Goal: Obtain resource: Obtain resource

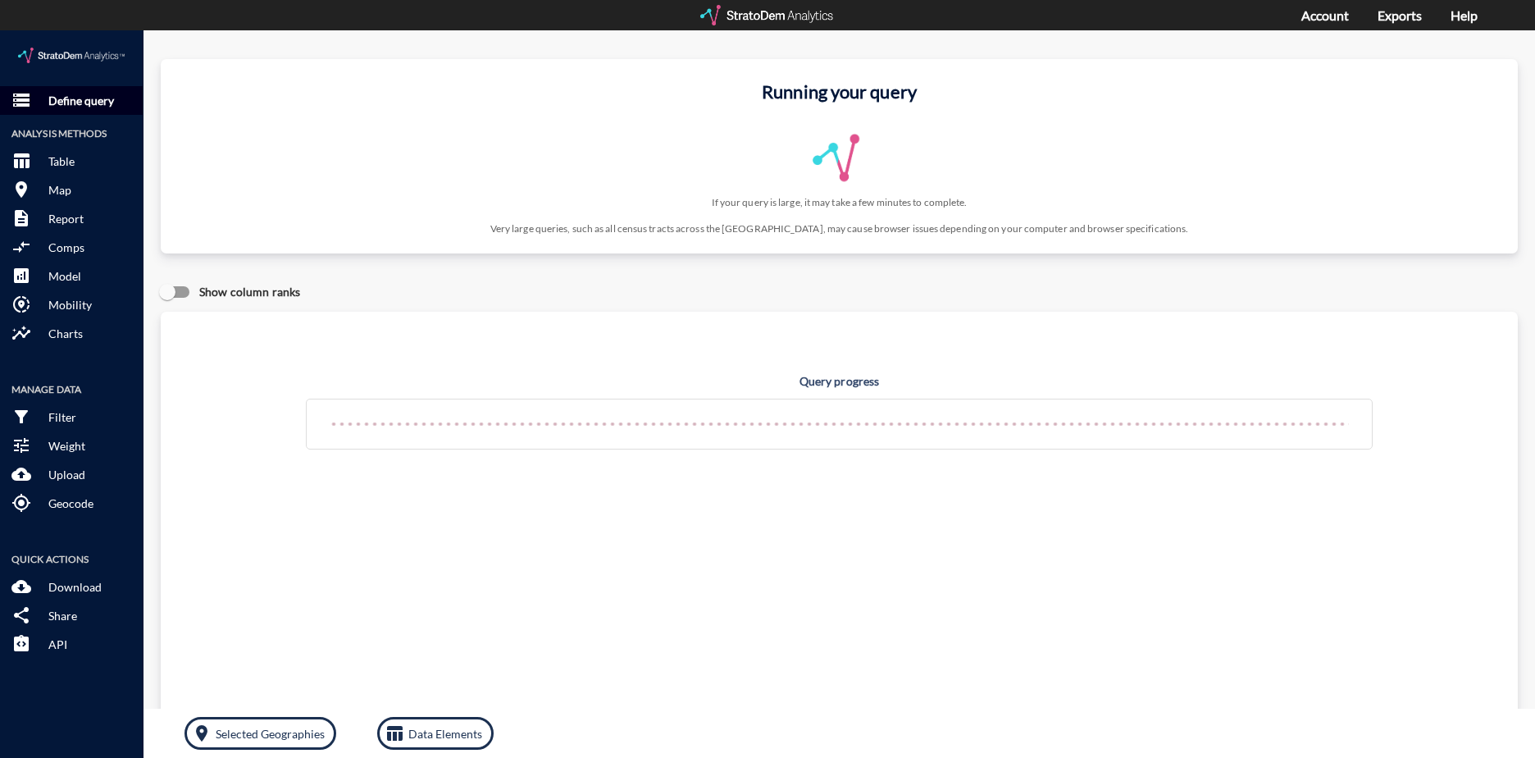
click p "Define query"
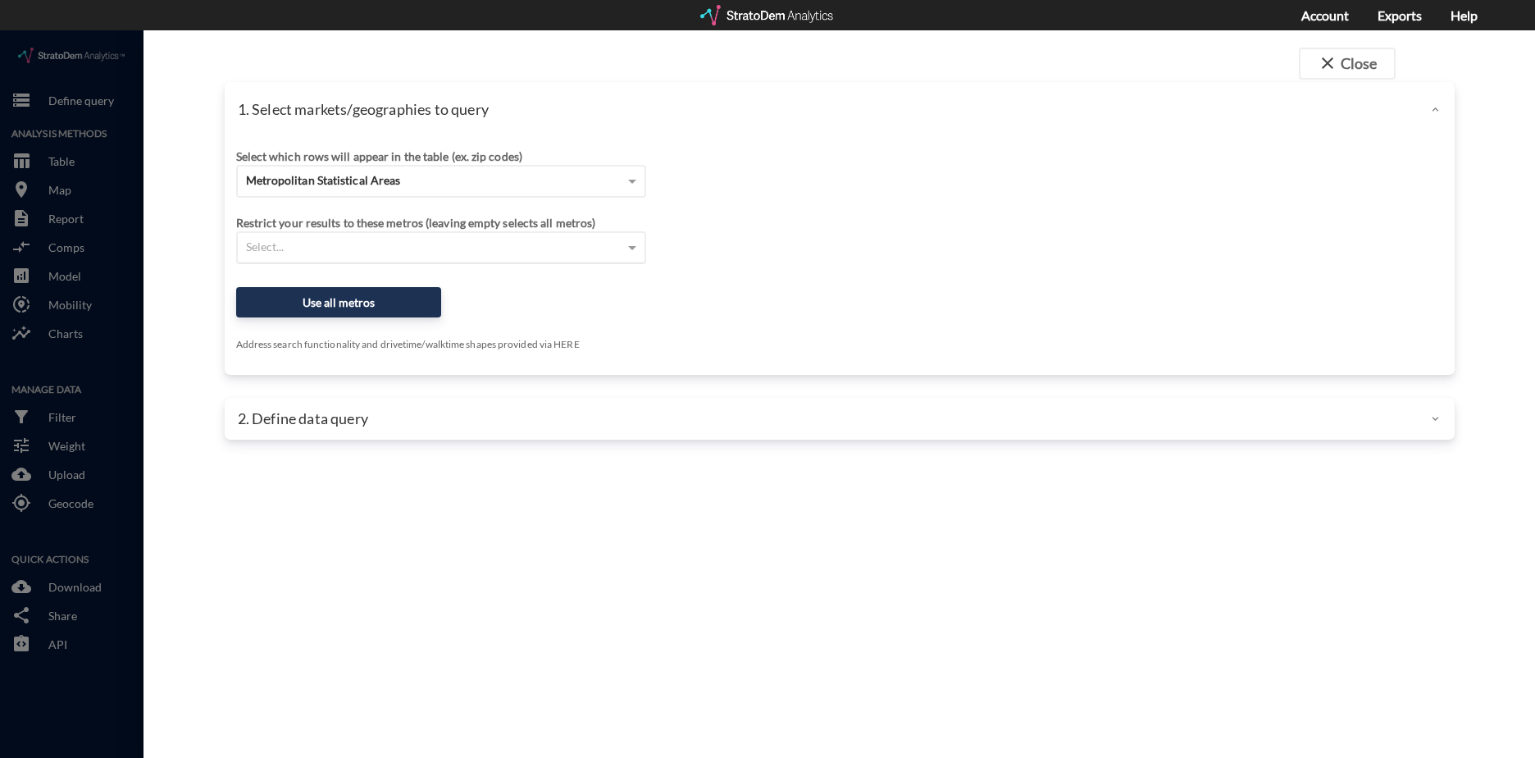
click div "Select..."
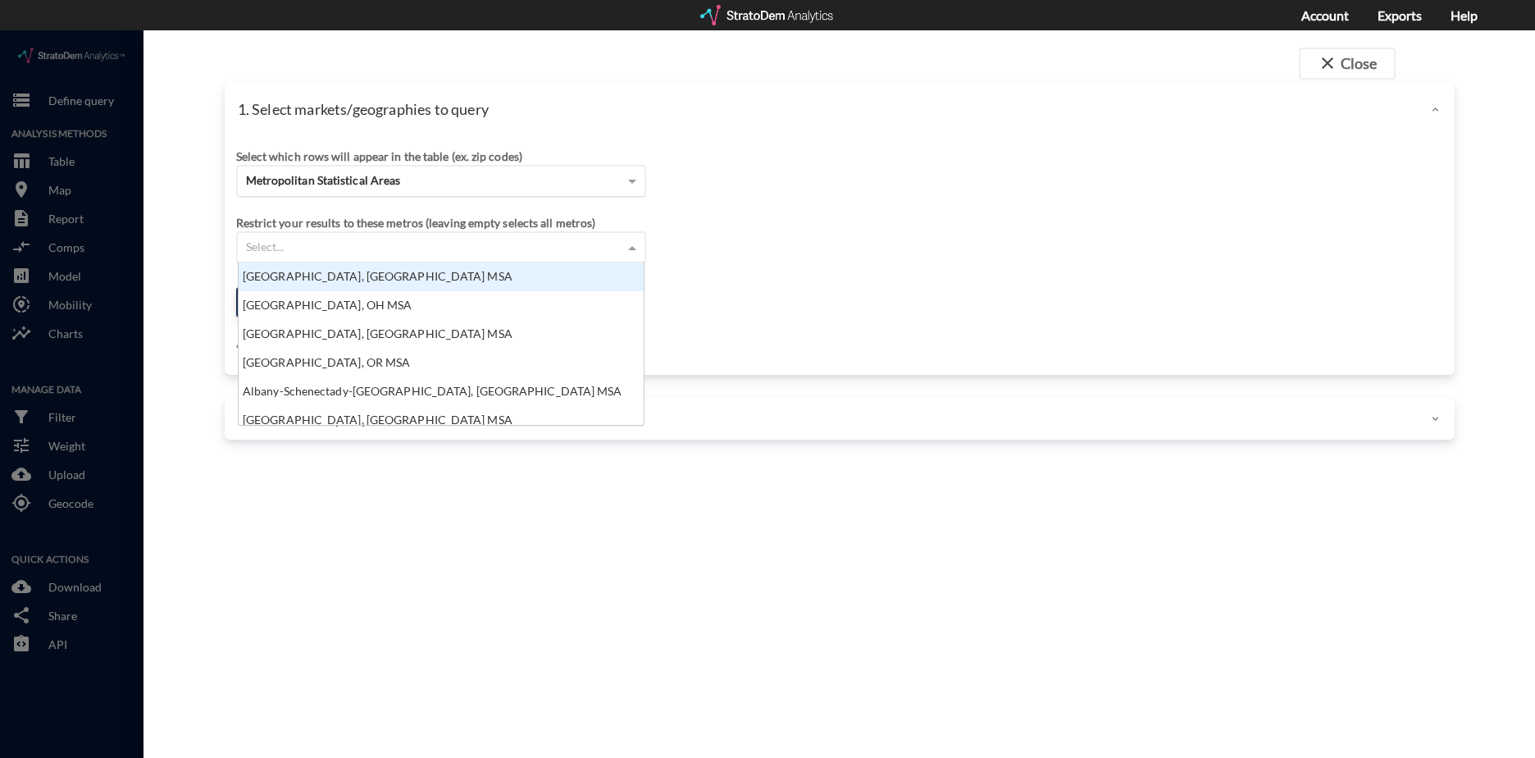
scroll to position [150, 395]
click div "Metropolitan Statistical Areas"
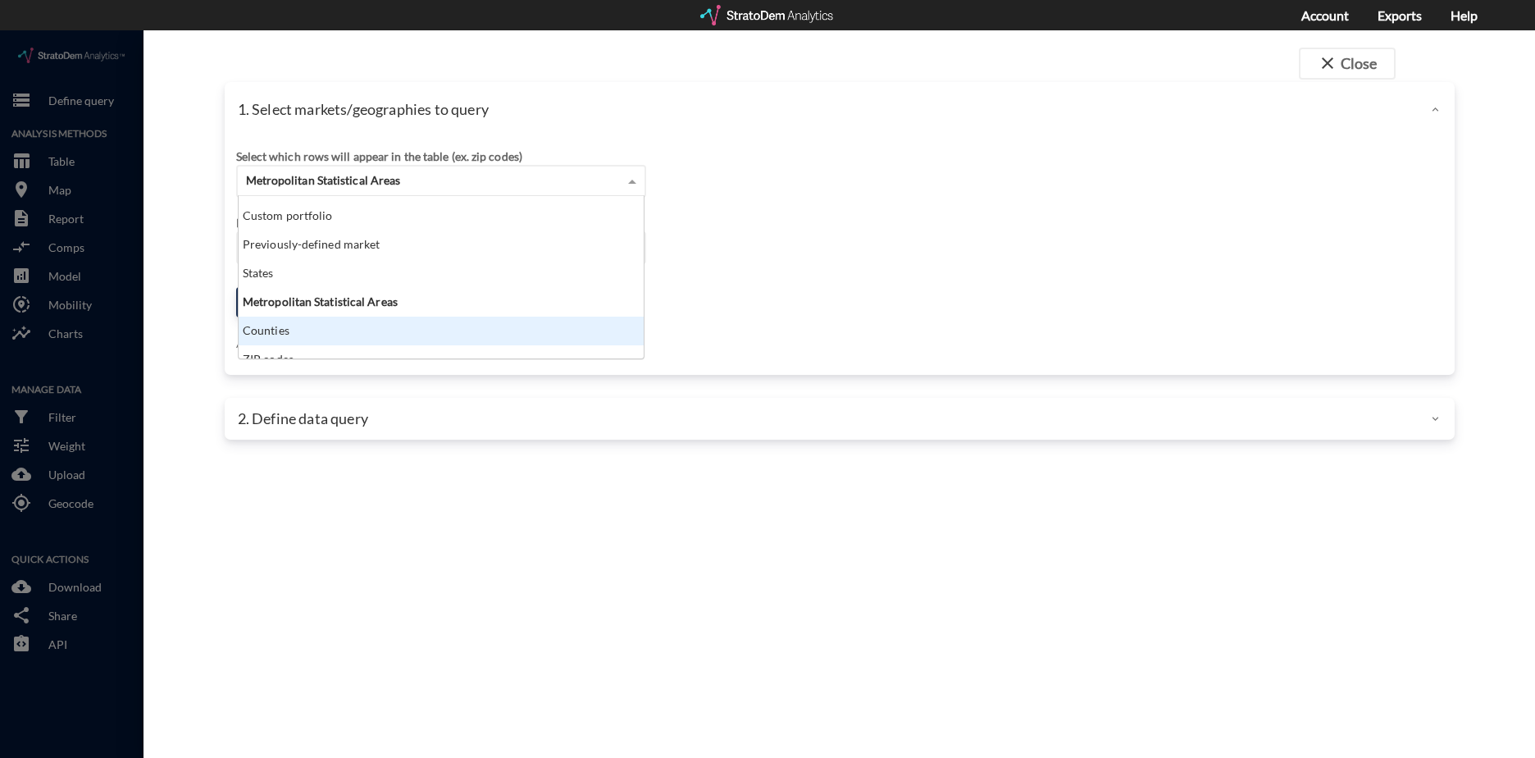
scroll to position [0, 0]
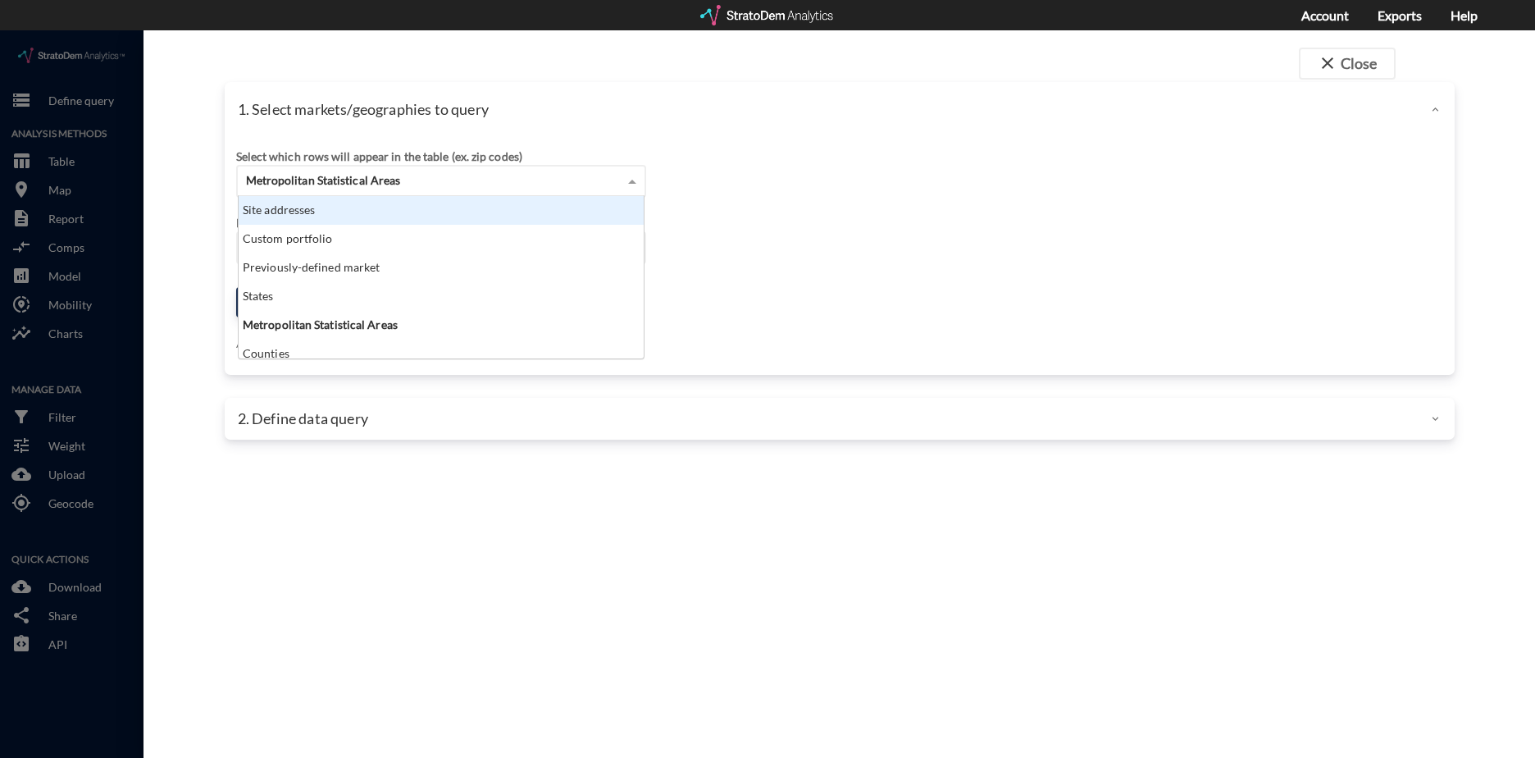
click div "Site addresses"
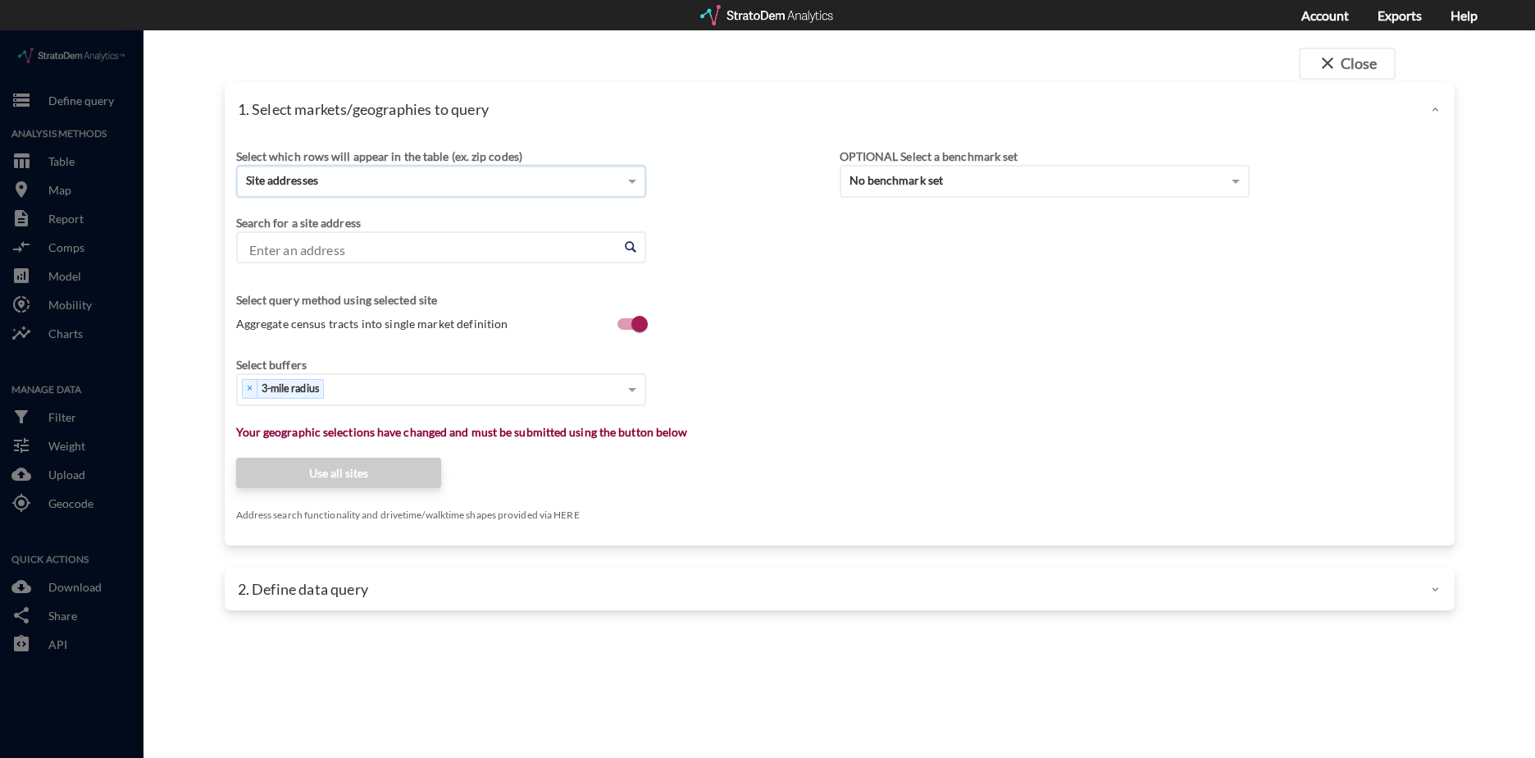
click input "Enter an address"
click div "Select which rows will appear in the table (ex. zip codes) Site addresses Selec…"
click input "Enter an address"
paste input "5543 Encino Ave, Los Angeles, CA 91316"
click input "5543 Encino Ave, Los Angeles, CA 91316"
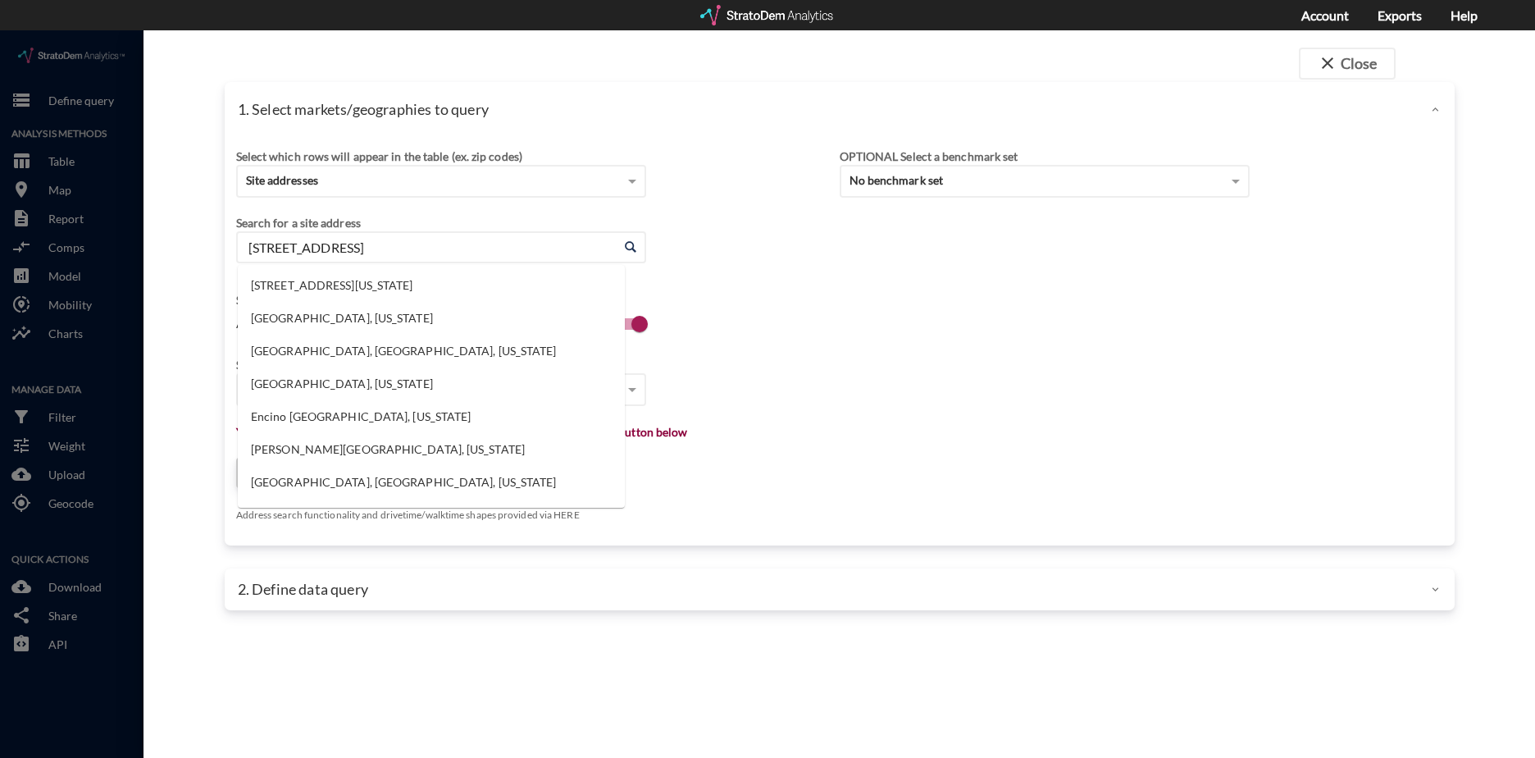
paste input "les, CA 91316"
click li "5543 Encino Ave, Los Angeles, California"
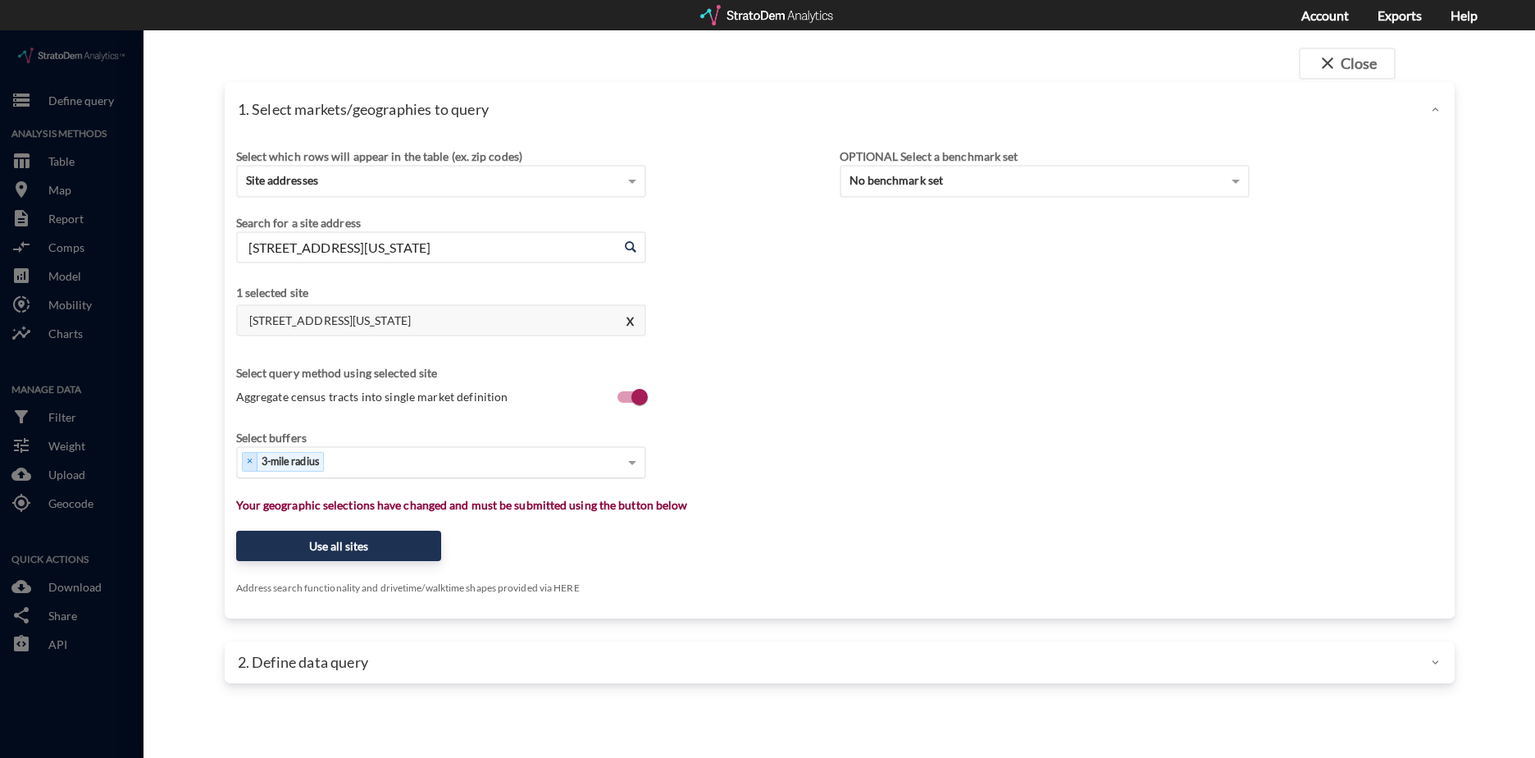
type input "5543 Encino Ave, Los Angeles, California"
click div "Select..."
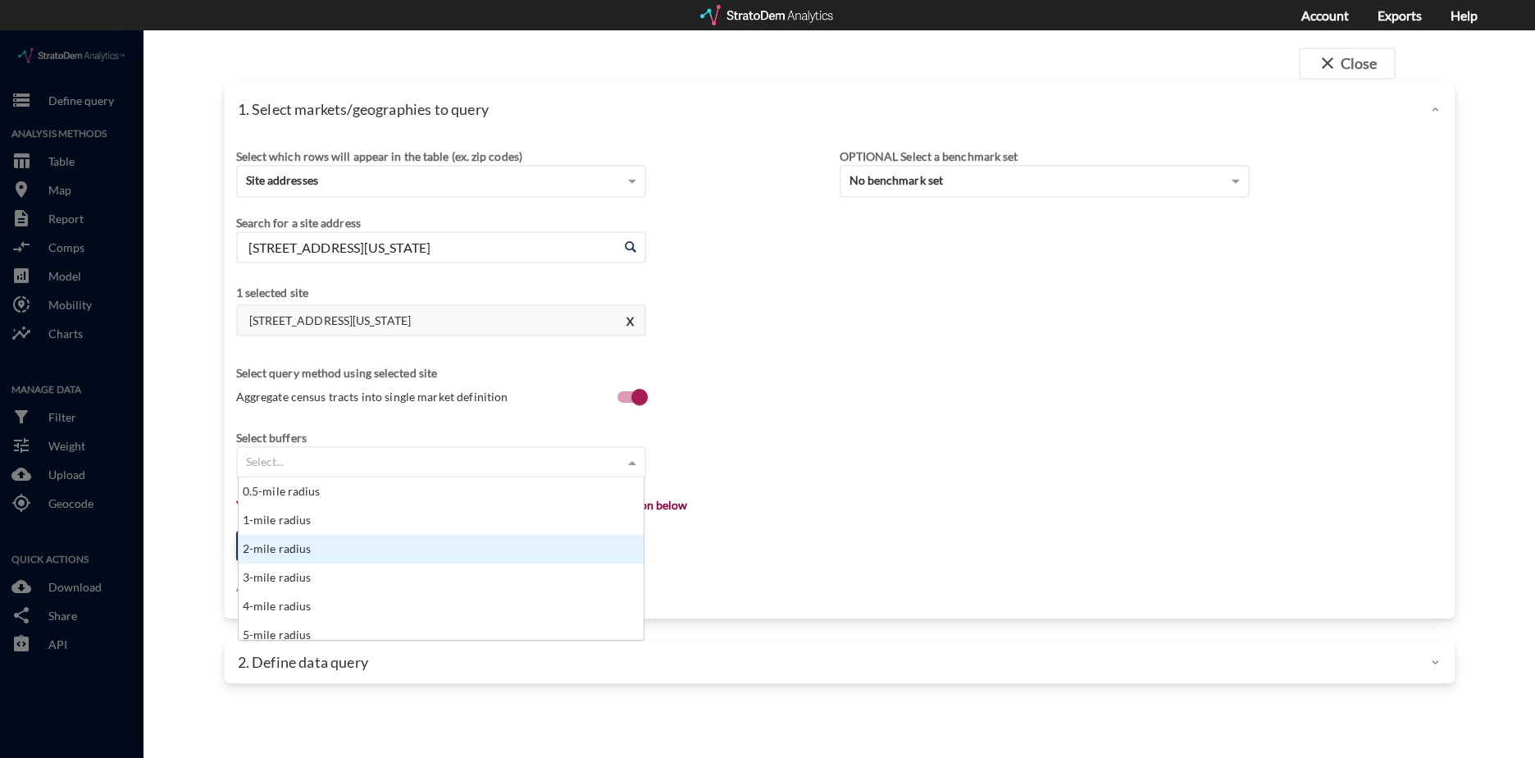
click div "Select which rows will appear in the table (ex. zip codes) Site addresses Selec…"
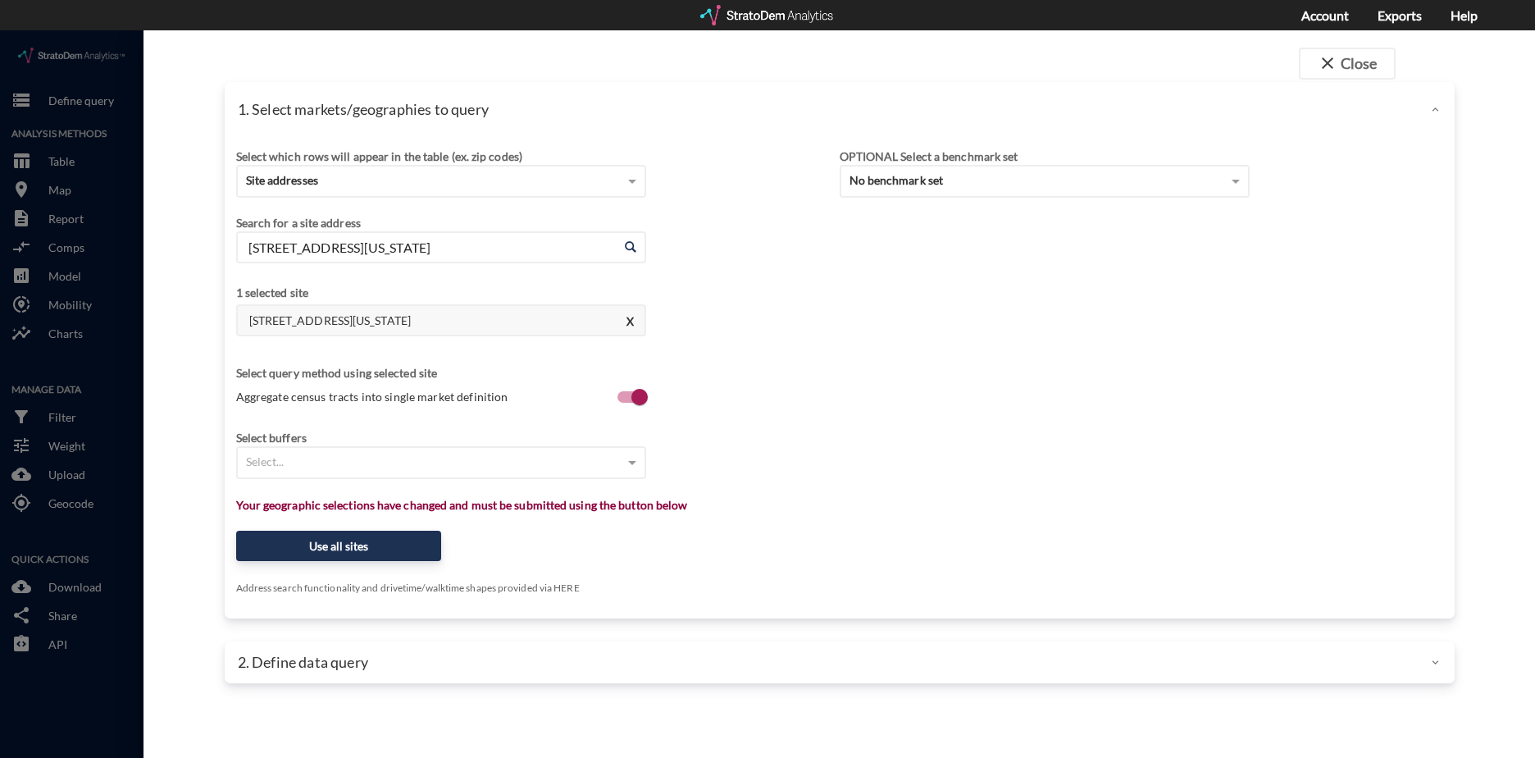
drag, startPoint x: 818, startPoint y: 521, endPoint x: 721, endPoint y: 512, distance: 97.9
click div "Select which rows will appear in the table (ex. zip codes) Site addresses Selec…"
click div "Select..."
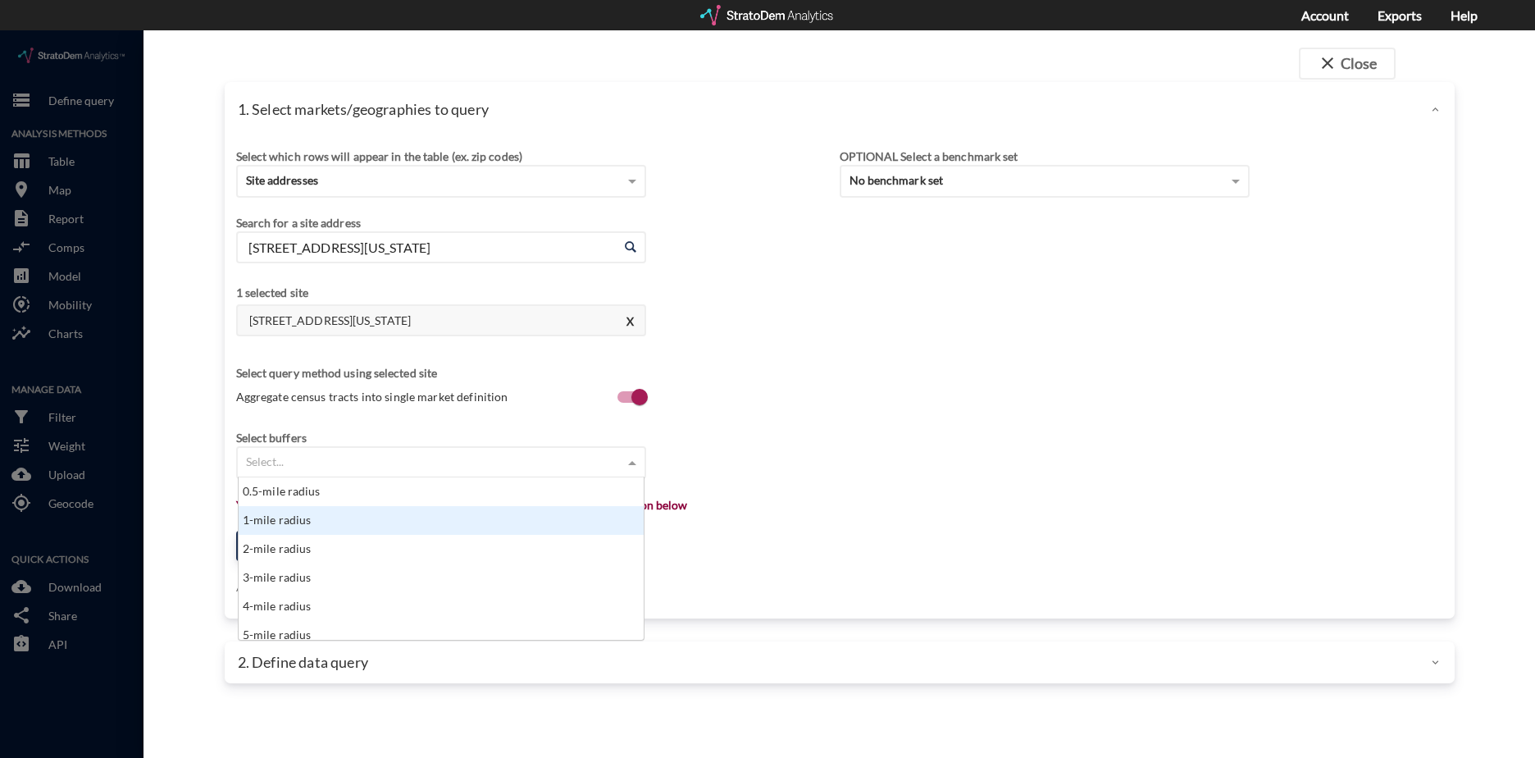
scroll to position [82, 0]
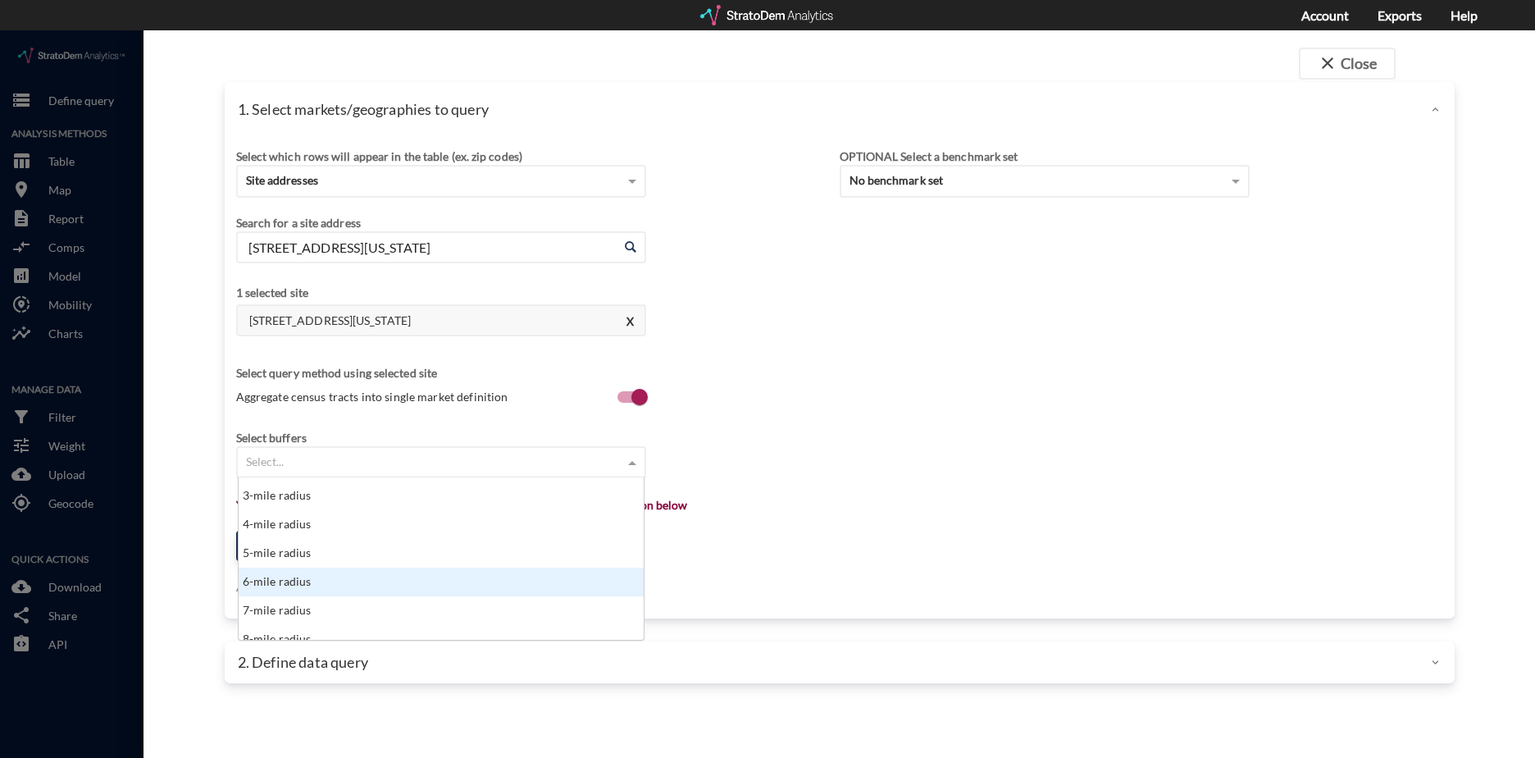
click div "6-mile radius"
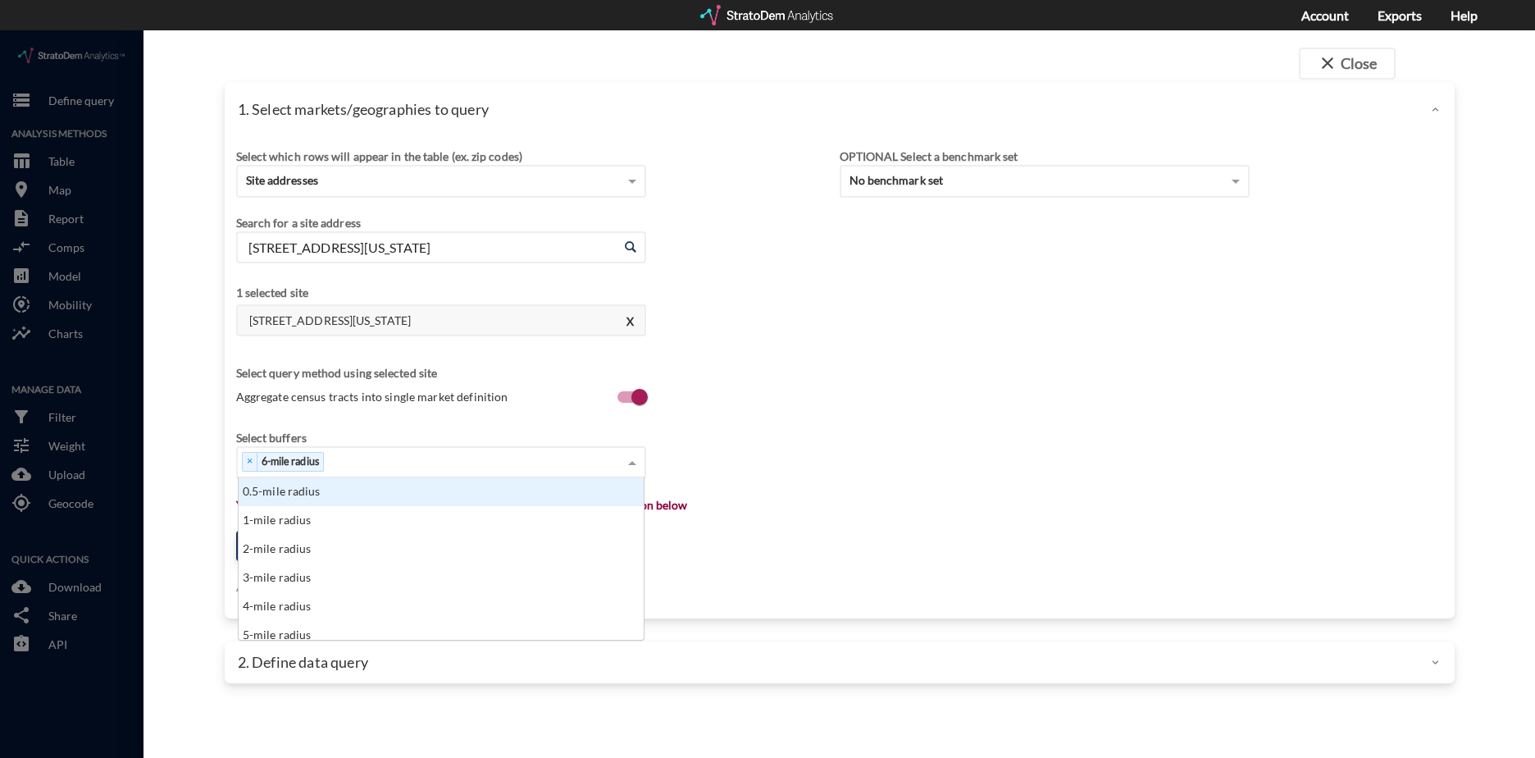
click div "× 6-mile radius"
type input "12"
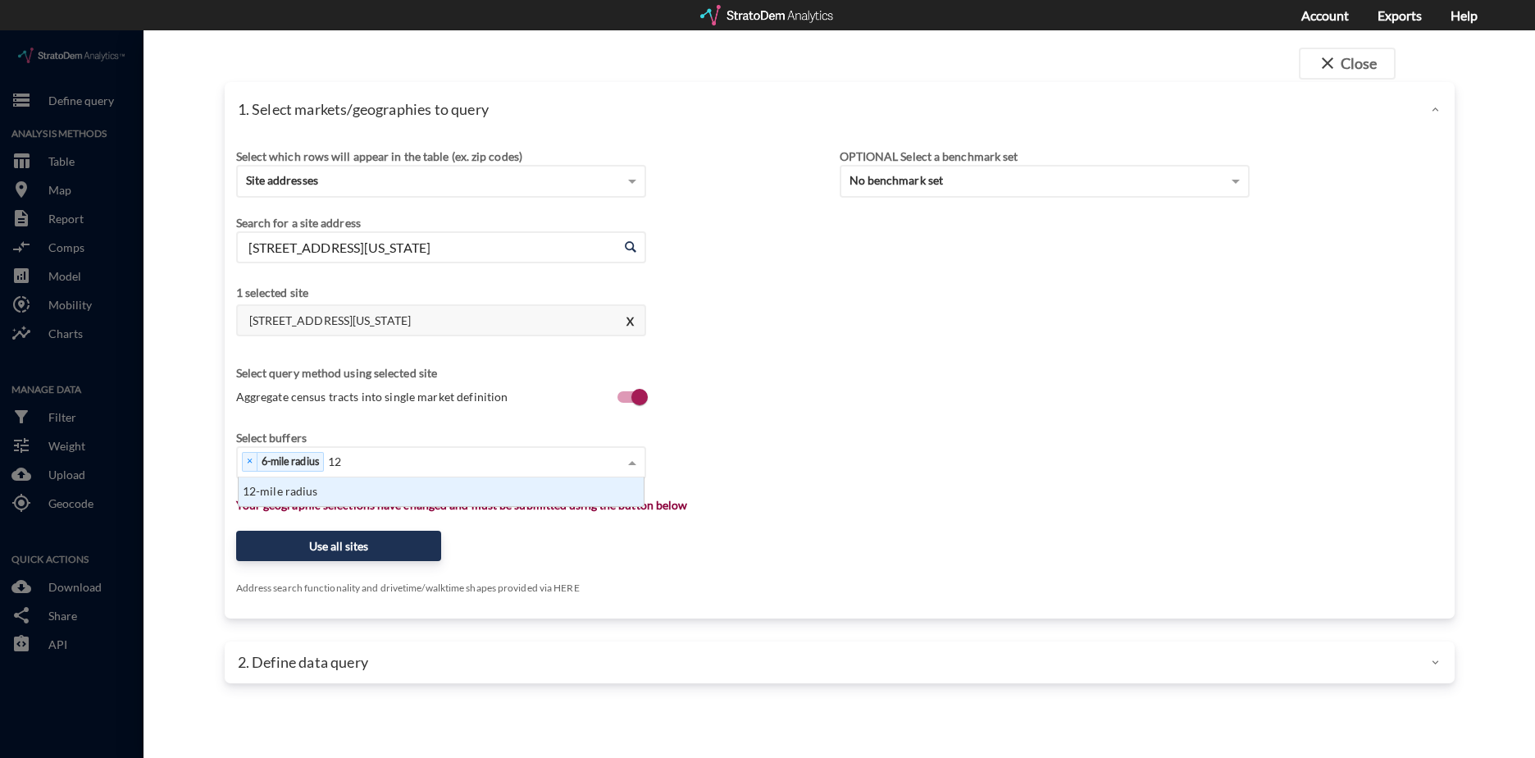
click div "12-mile radius"
type input "25"
click div "25-mile radius"
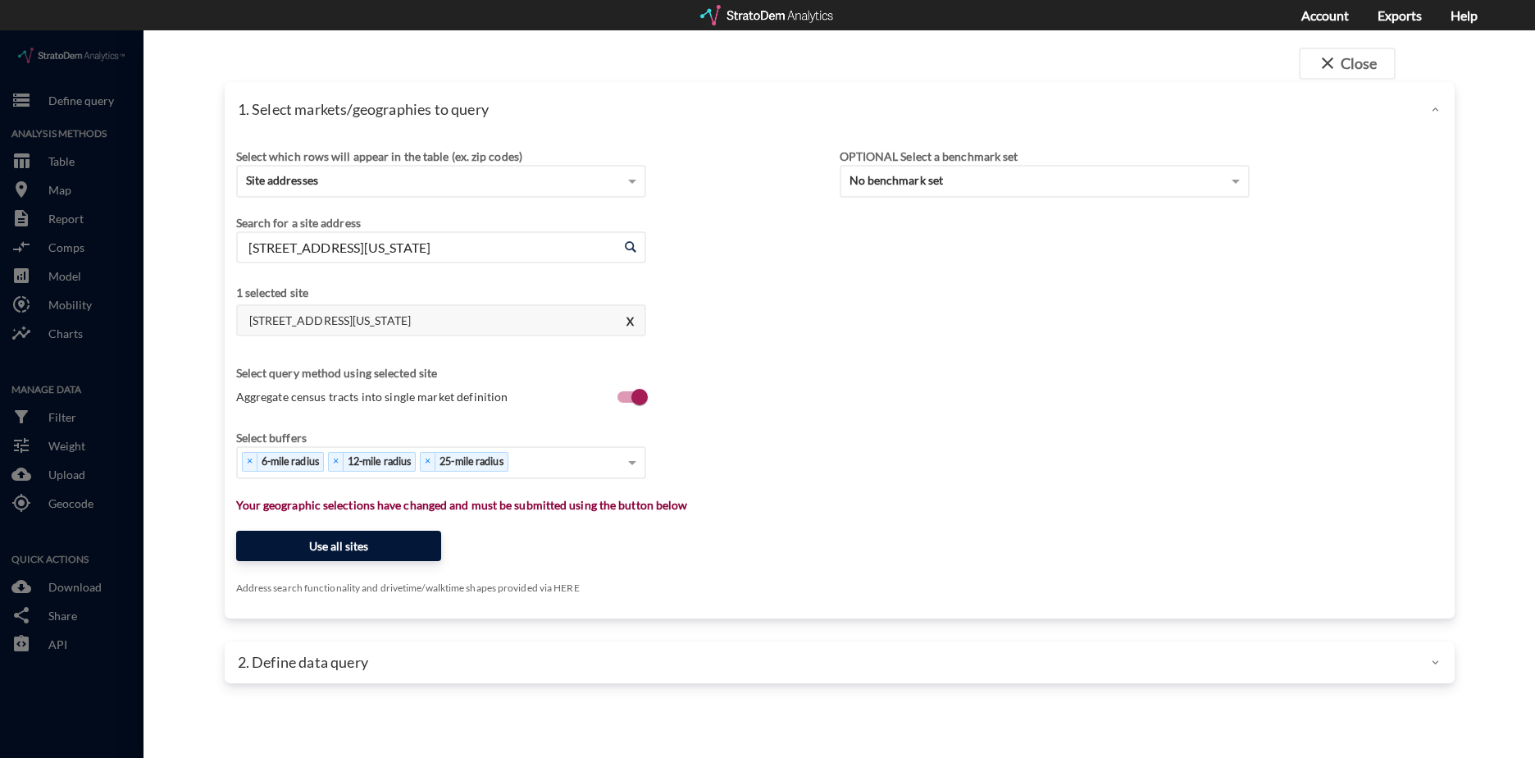
click button "Use all sites"
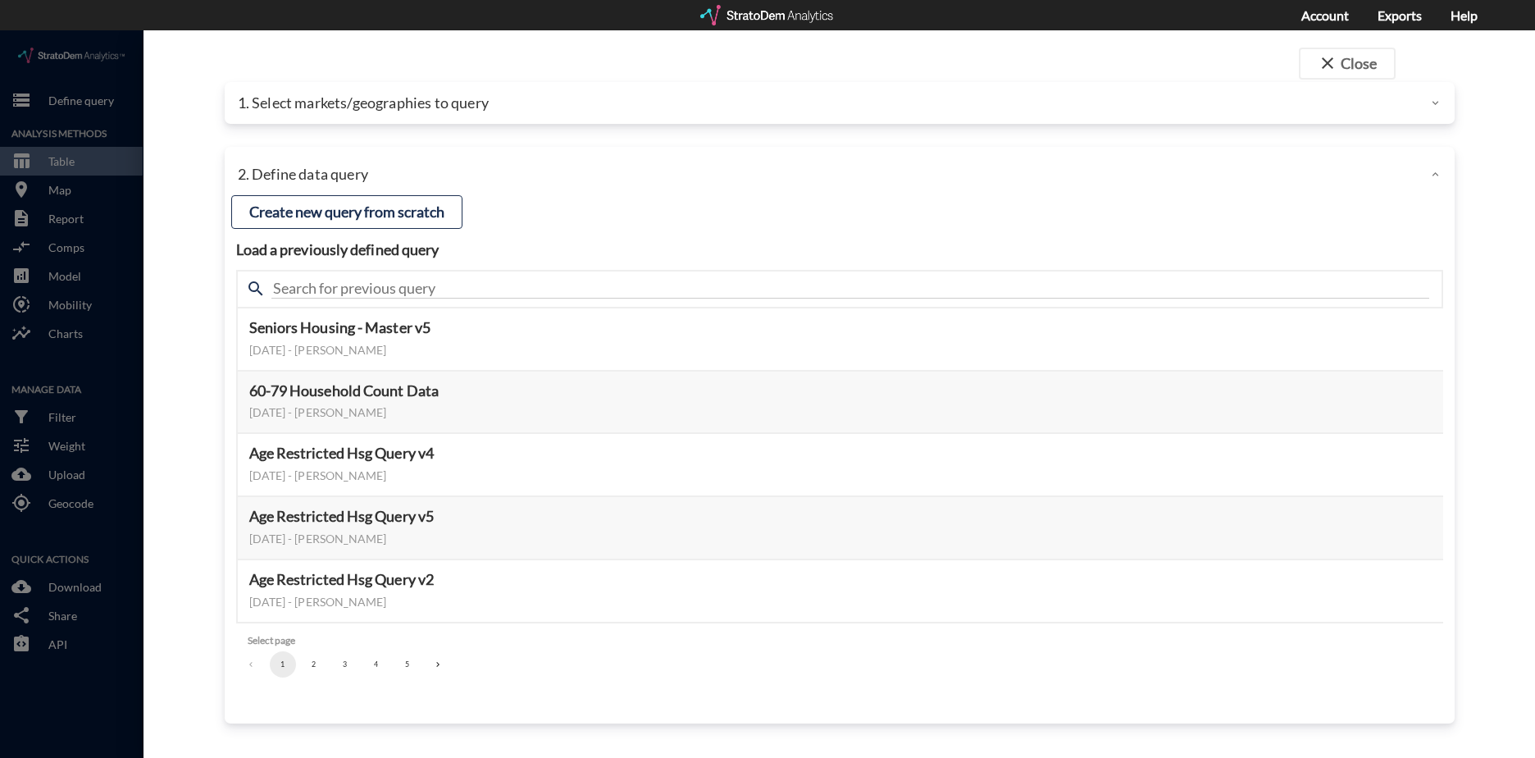
click button "3"
click button "Select this query"
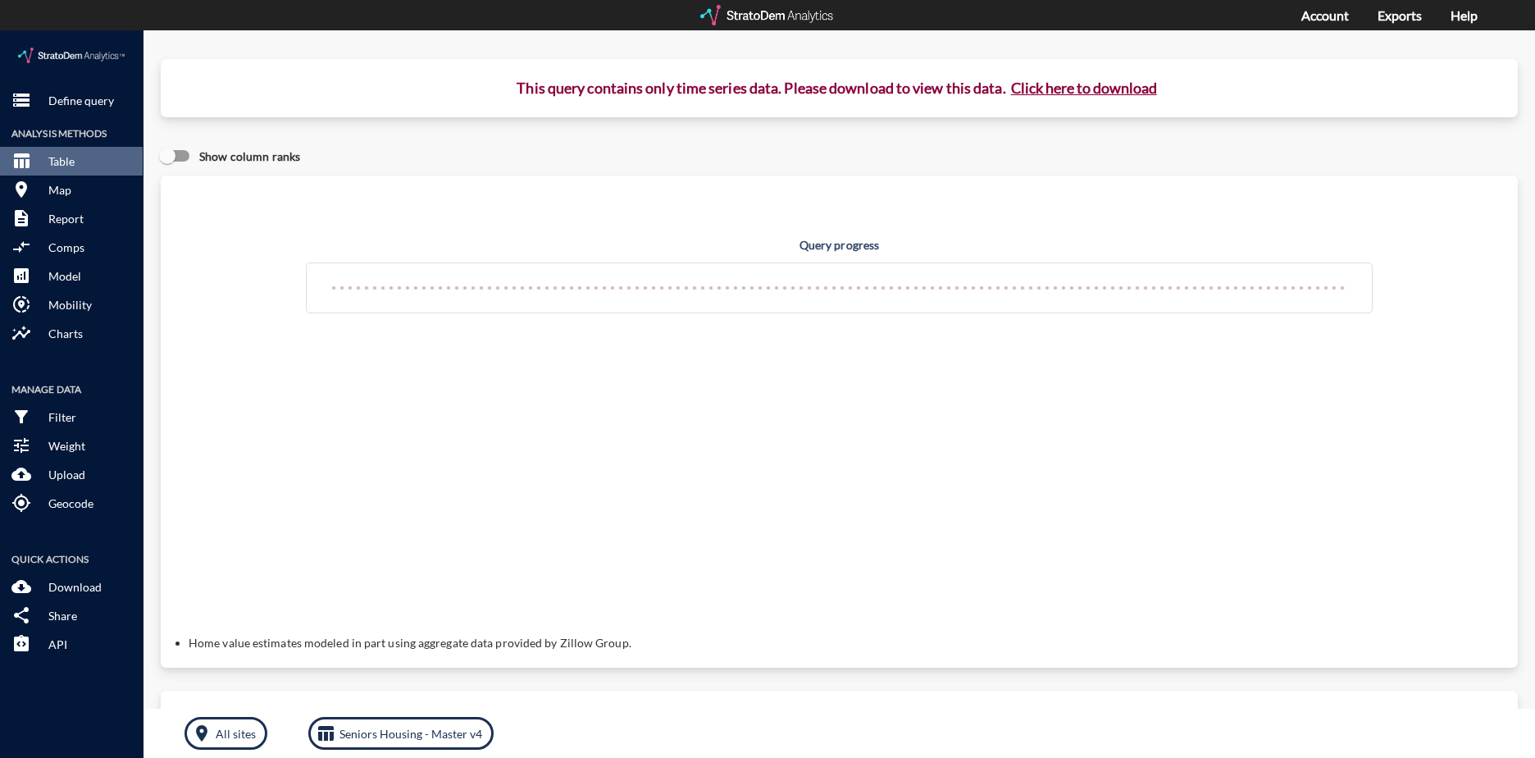
click button "Click here to download"
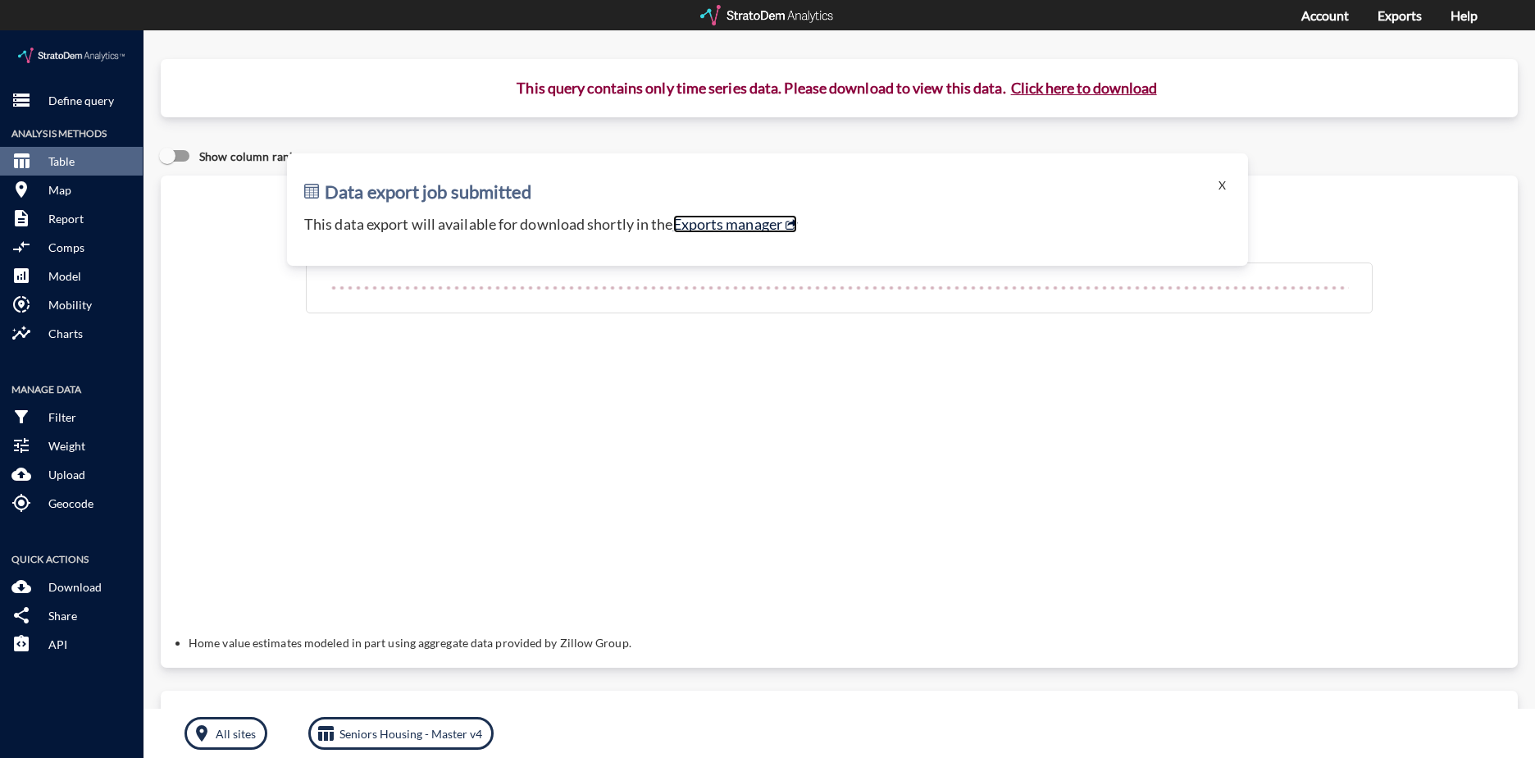
click link "Exports manager"
click button "Click here to download"
click button "X"
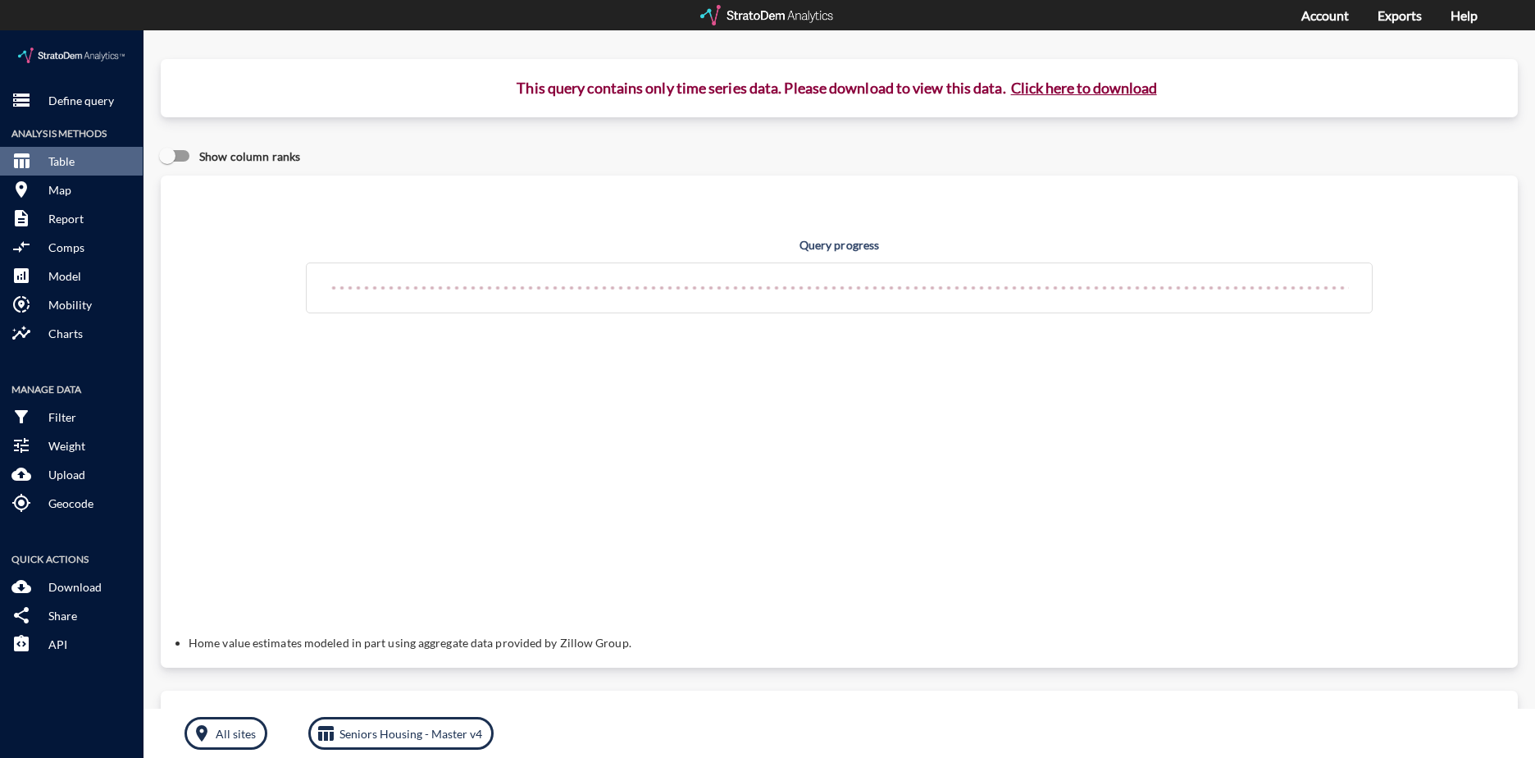
click div "Query progress Home value estimates modeled in part using aggregate data provid…"
click button "Click here to download"
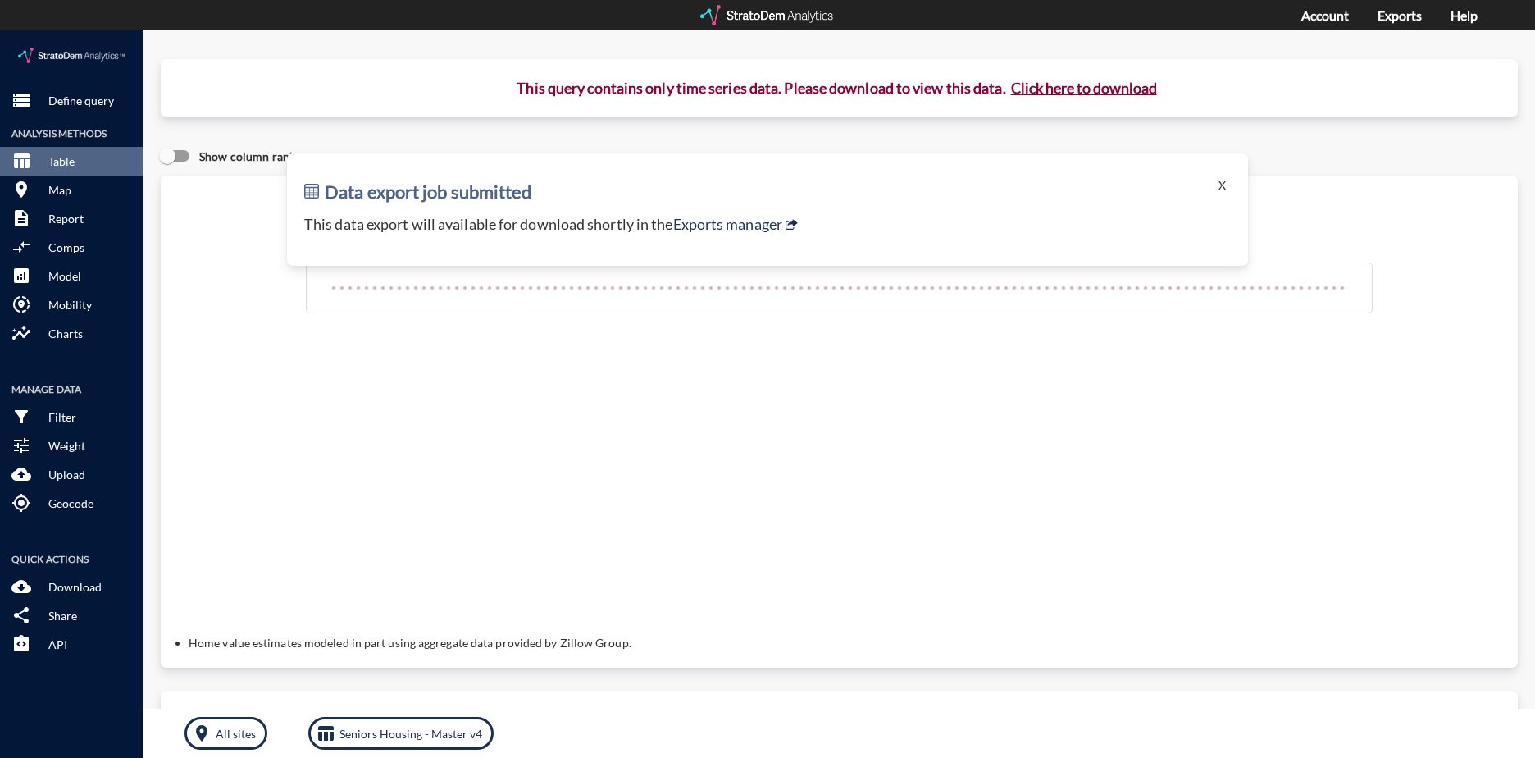
click div "Data export job submitted X This data export will available for download shortl…"
click link "Exports manager"
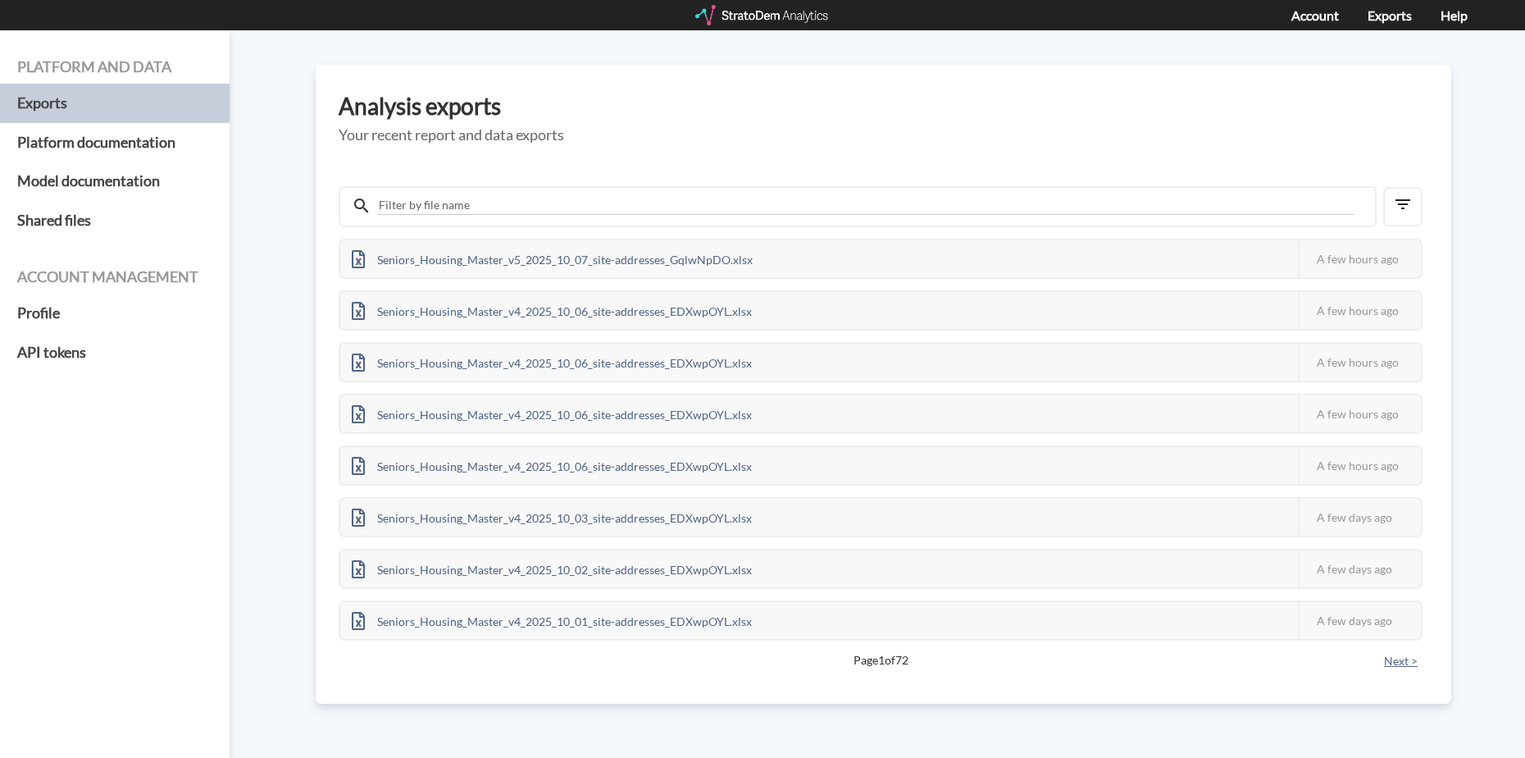
click at [1394, 662] on button "Next >" at bounding box center [1400, 661] width 43 height 18
click at [385, 660] on button "< Previous" at bounding box center [371, 661] width 64 height 18
click at [751, 11] on div at bounding box center [762, 15] width 135 height 20
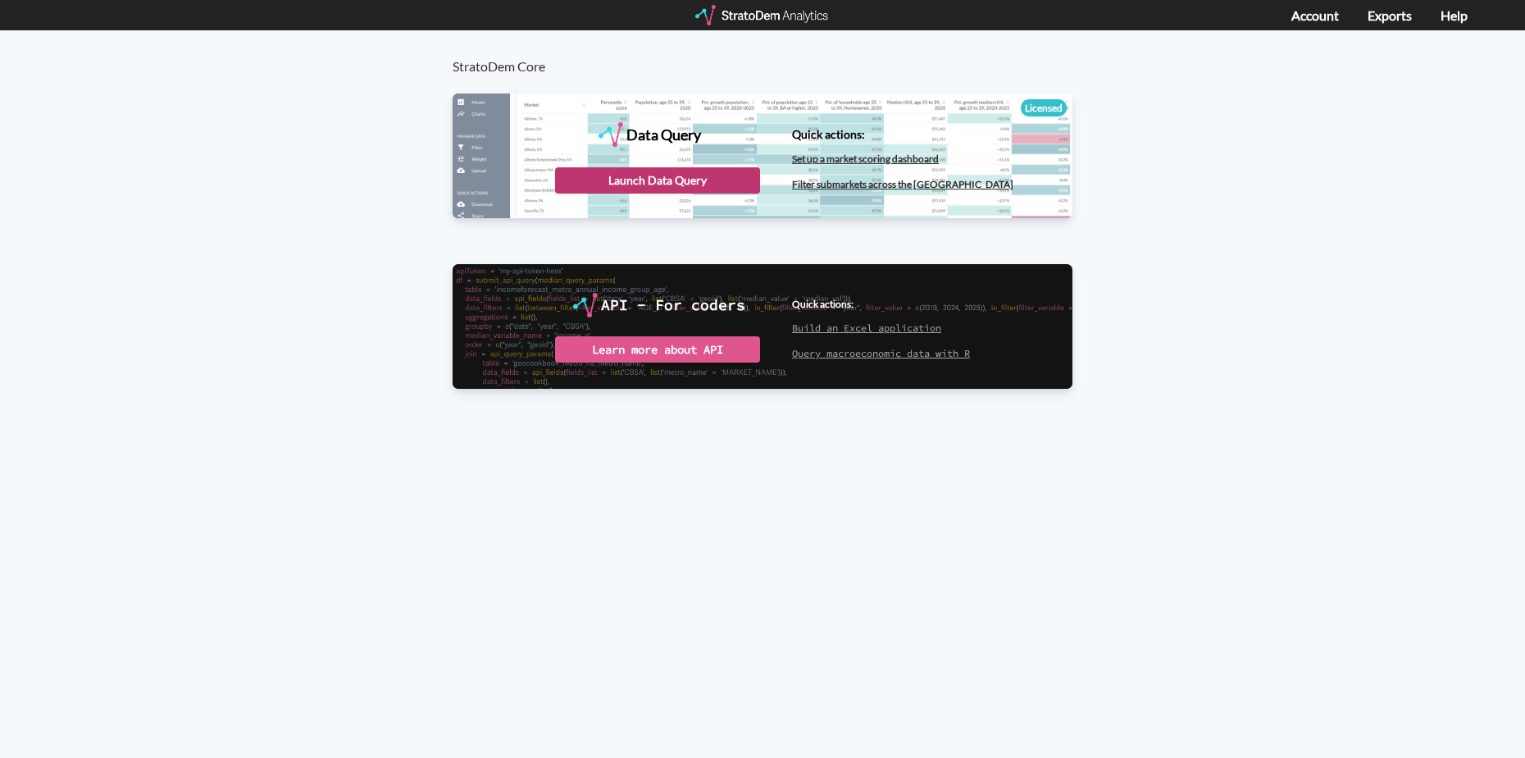
click at [676, 179] on div "Launch Data Query" at bounding box center [657, 180] width 205 height 26
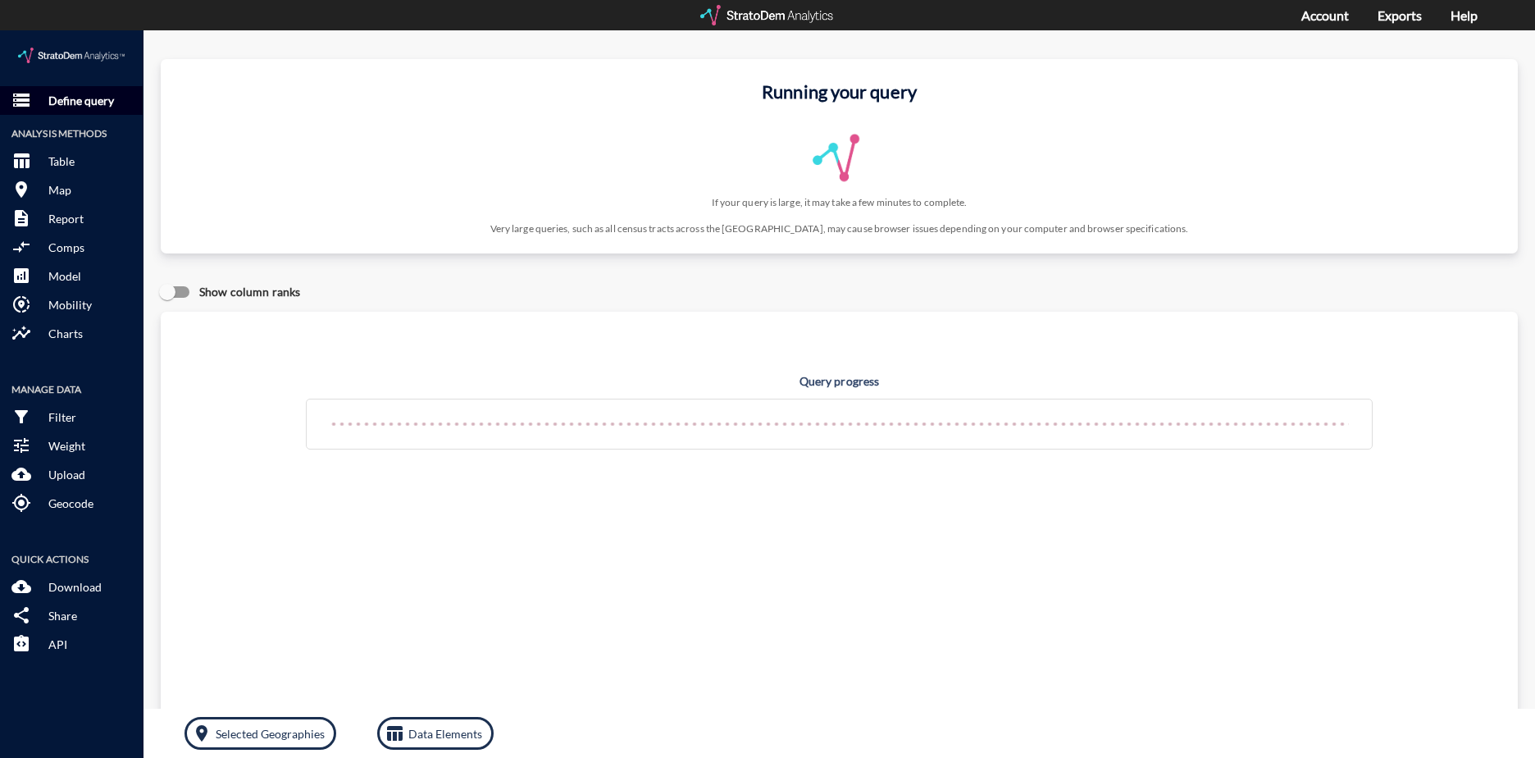
click p "Define query"
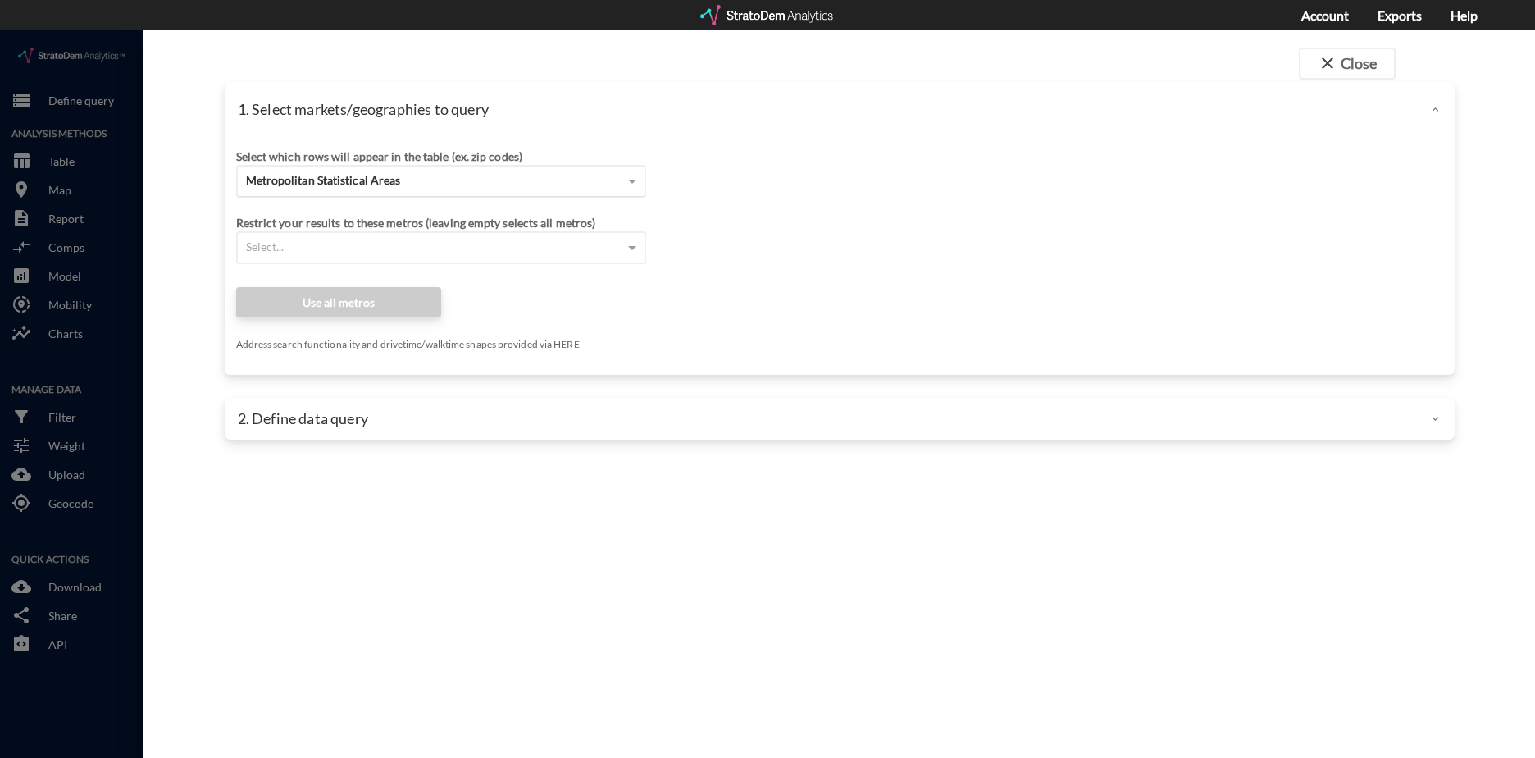
click div "Metropolitan Statistical Areas"
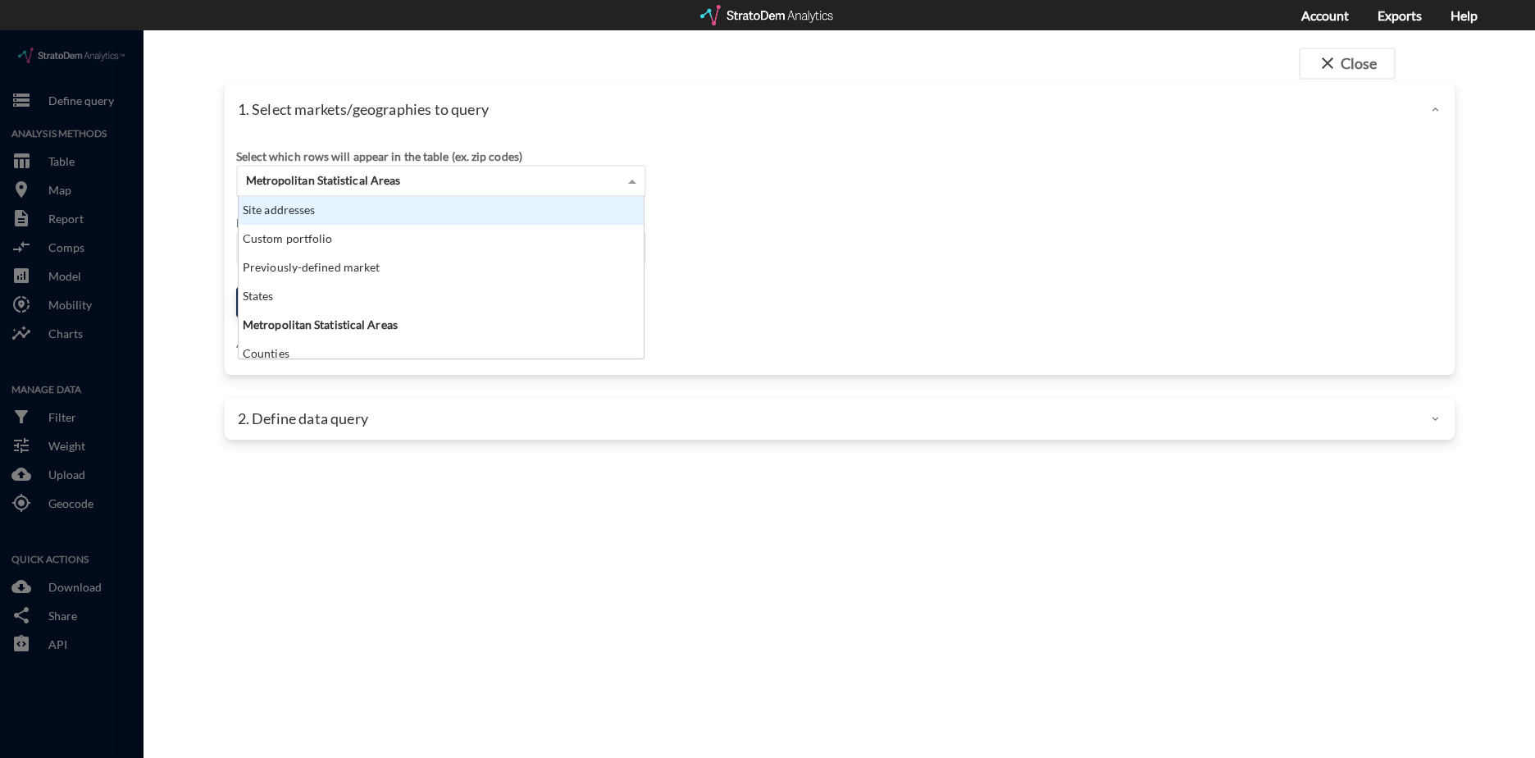
scroll to position [150, 395]
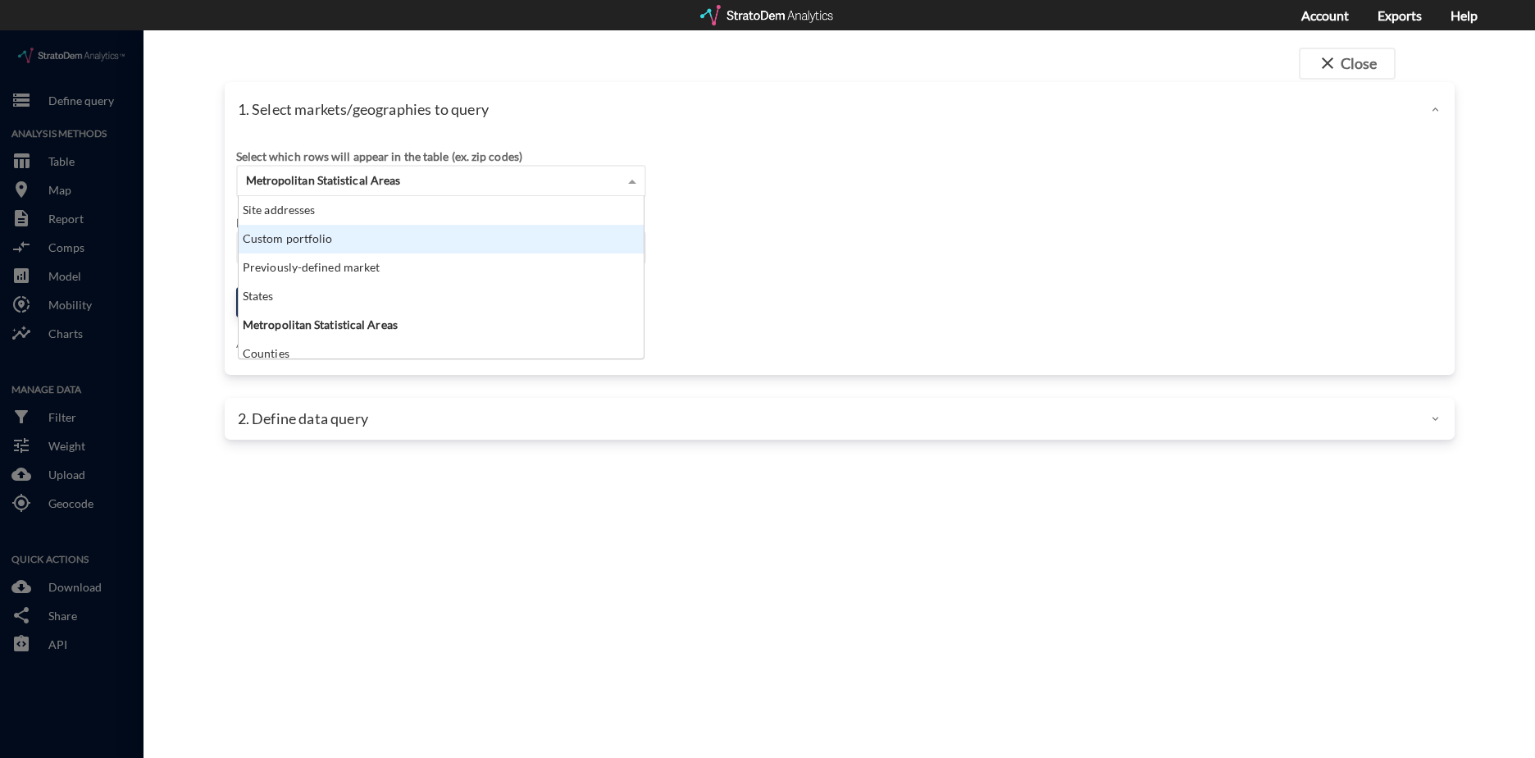
click div "Site addresses"
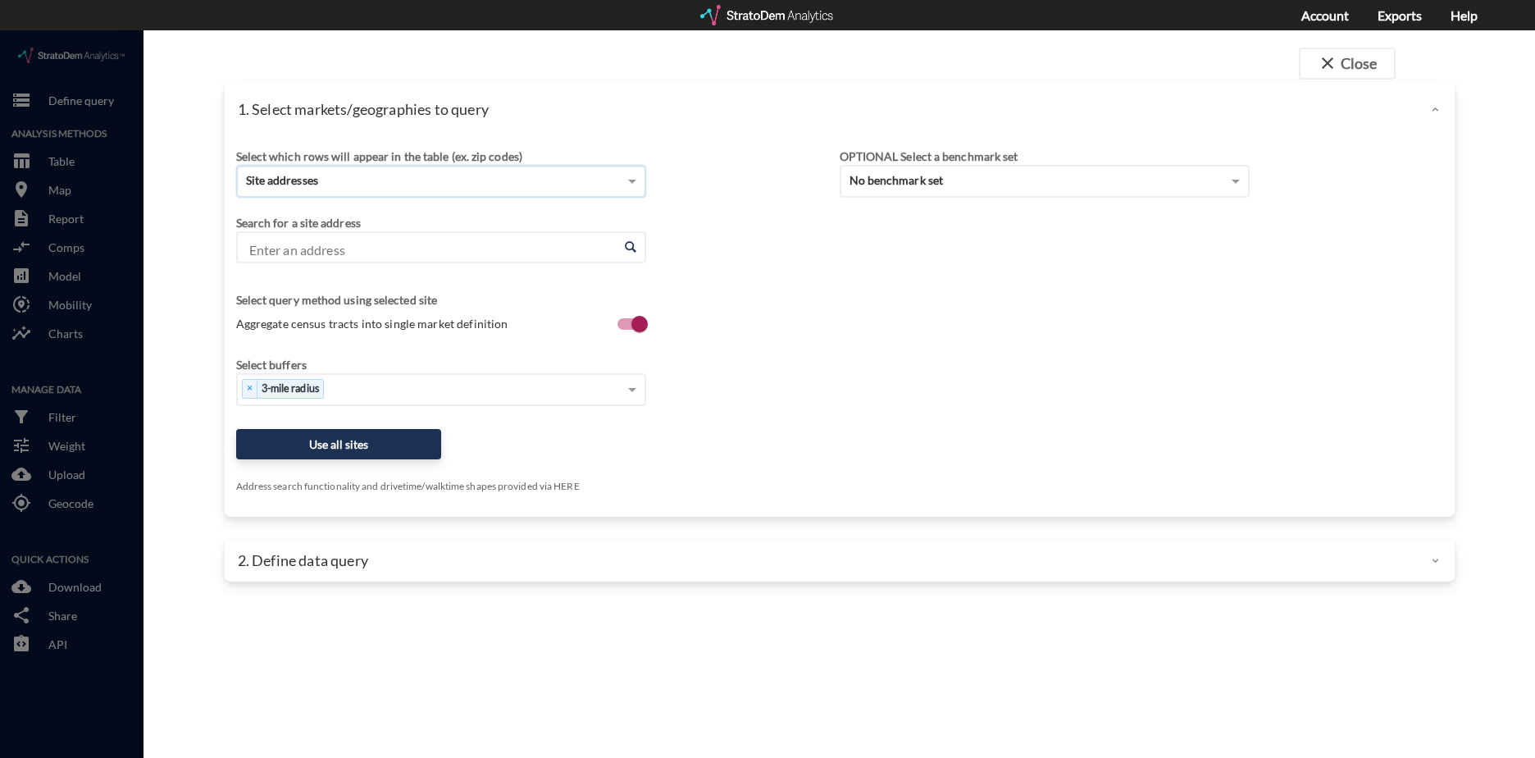
click input "Enter an address"
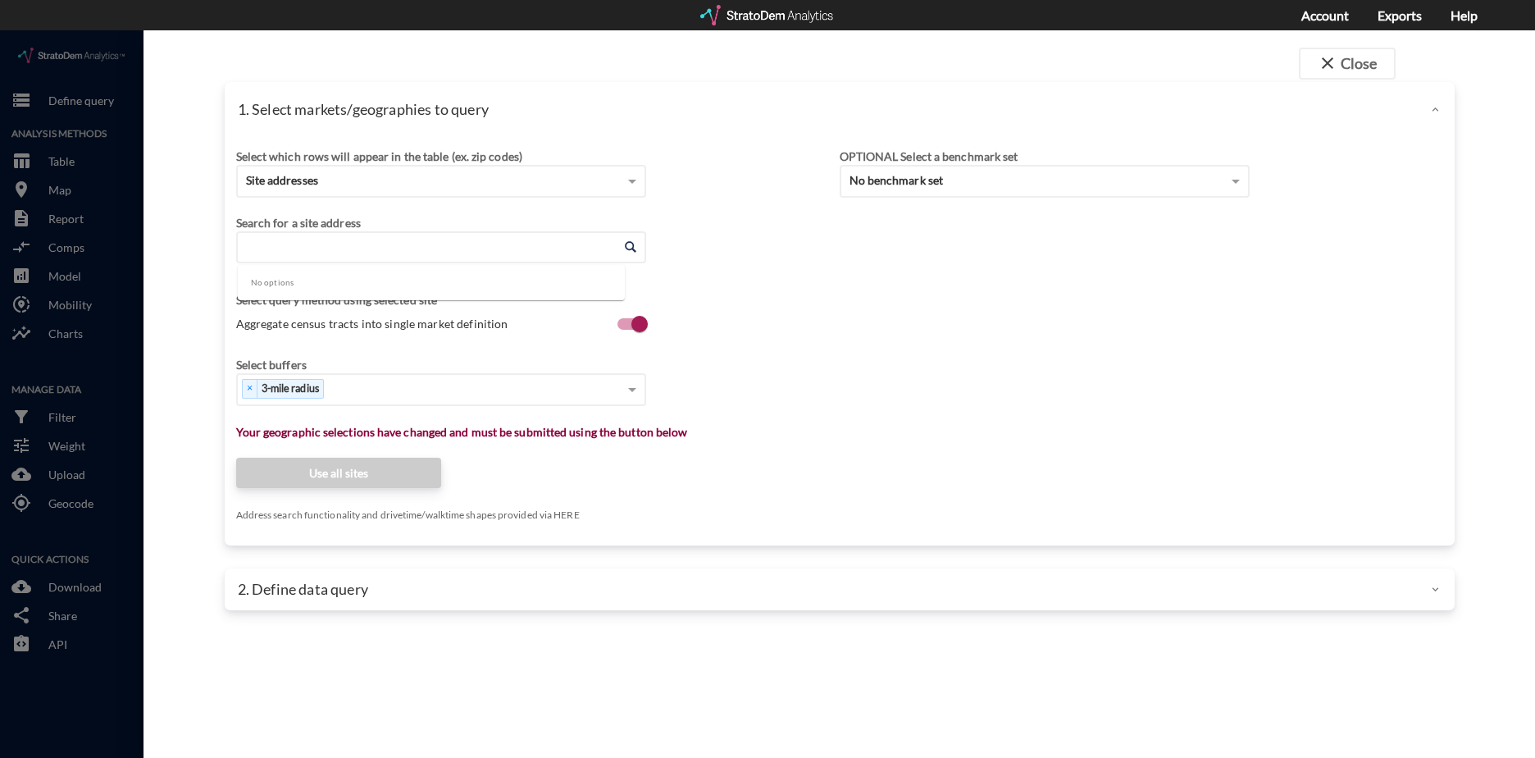
paste input "5543 Encino Ave, Los Angeles, CA 91316"
type input "5543 Encino Ave, Los Angeles, CA 91316"
click div "Search for a site address Enter an address Enter an address Select query method…"
click input "Enter an address"
paste input "5543 Encino Ave, Los Angeles, CA 91316"
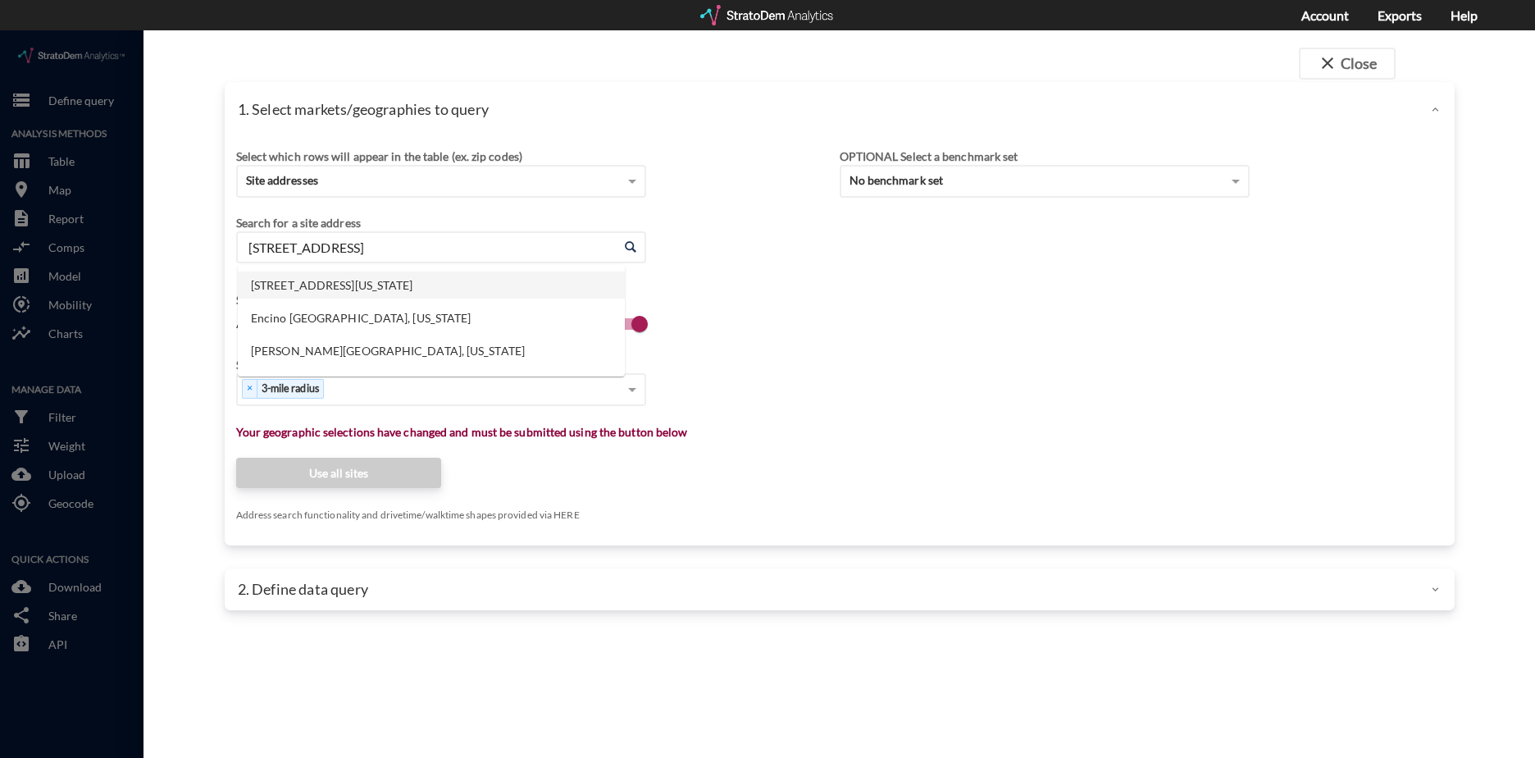
click li "5543 Encino Ave, Los Angeles, California"
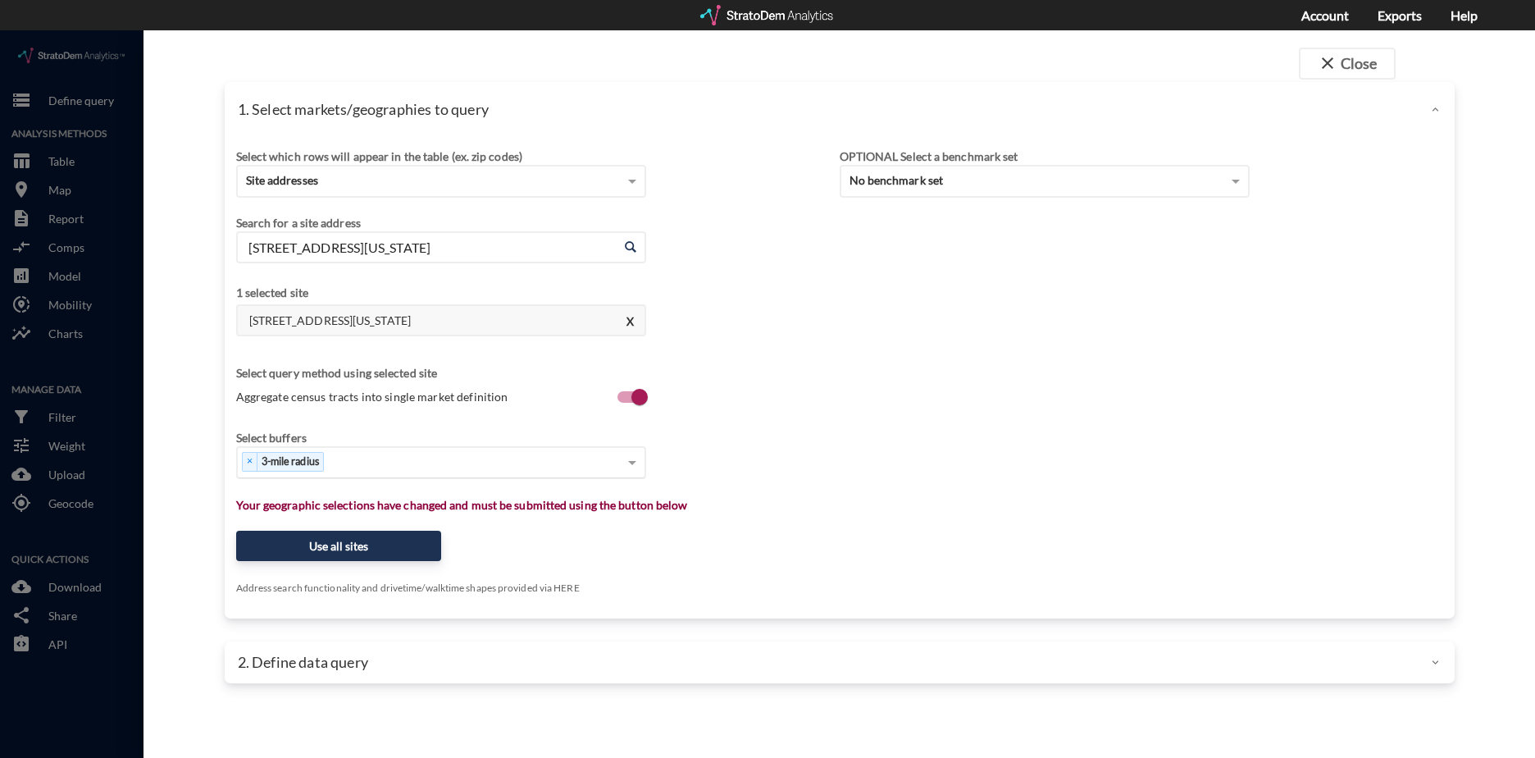
type input "5543 Encino Ave, Los Angeles, California"
click input
click div "Select..."
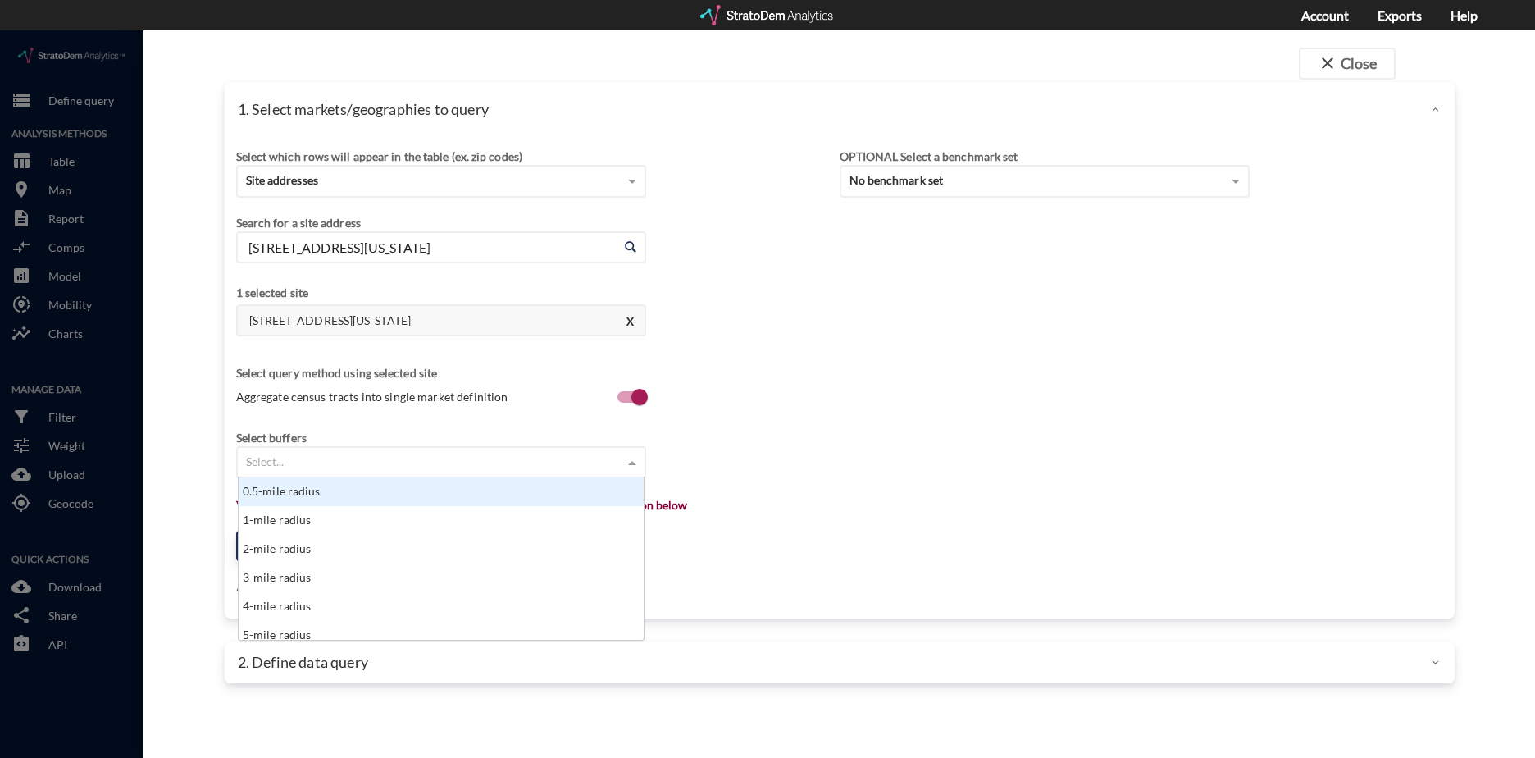
scroll to position [13, 11]
type input "6"
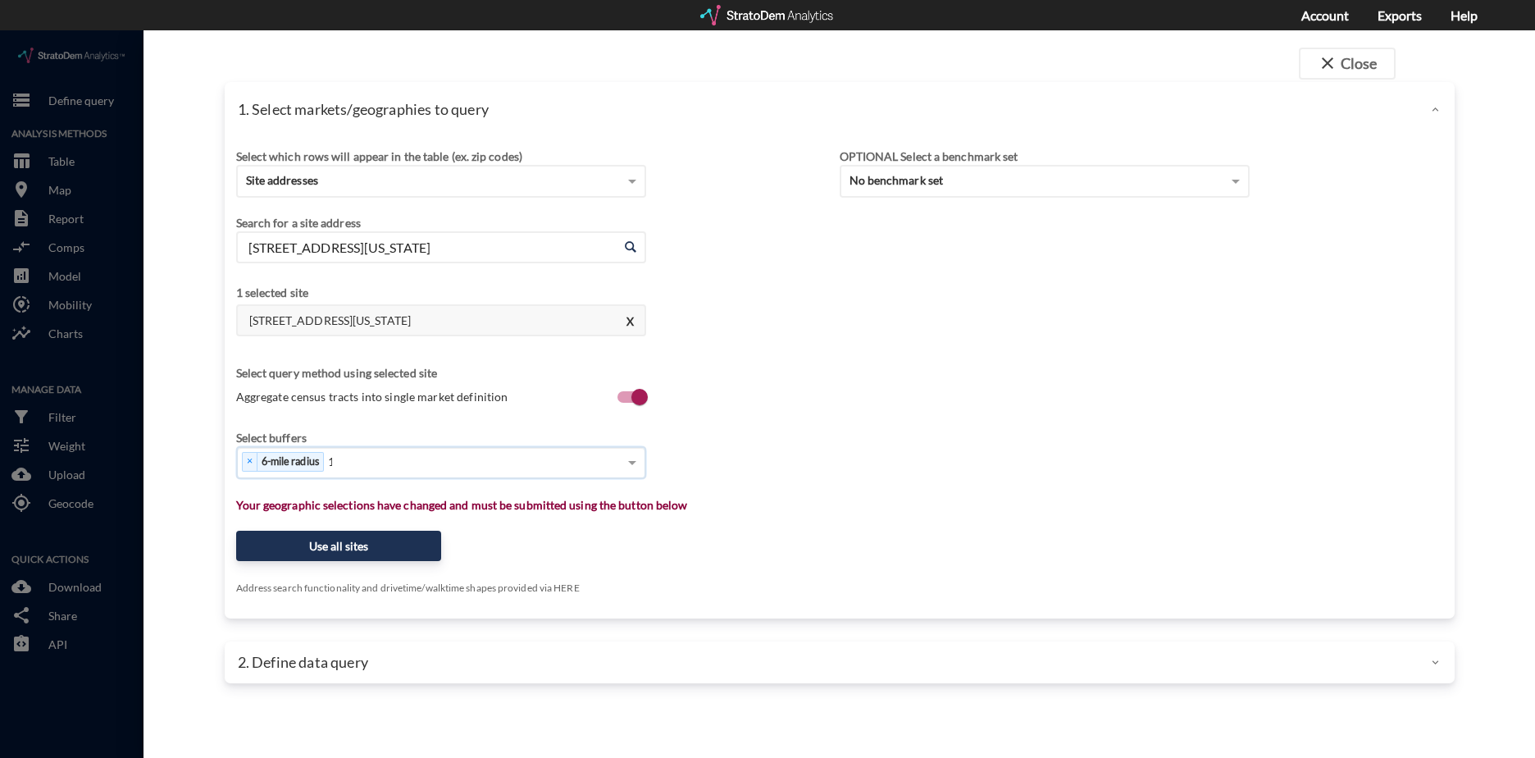
type input "12"
type input "25"
click button "Use all sites"
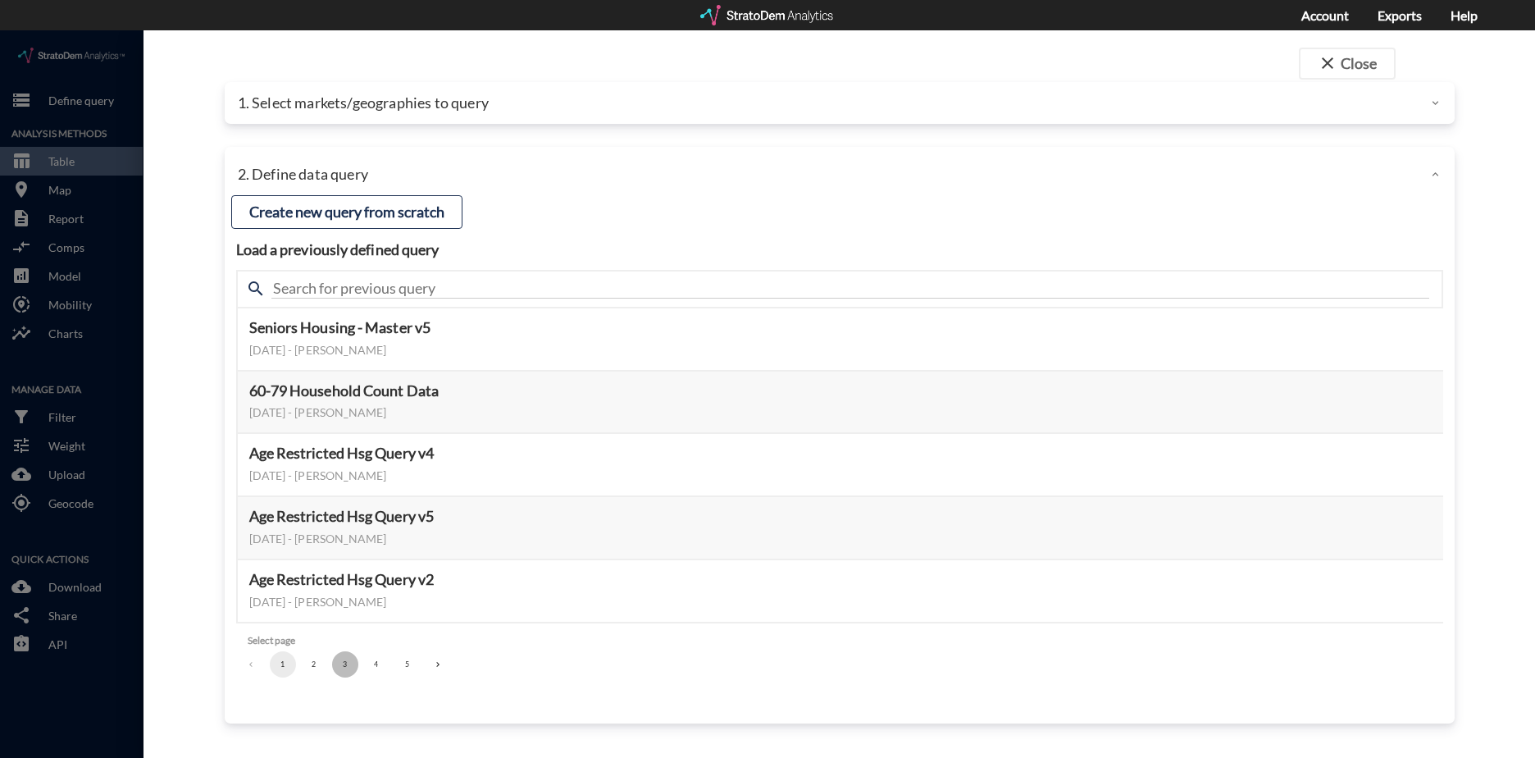
click button "3"
click button "Select this query"
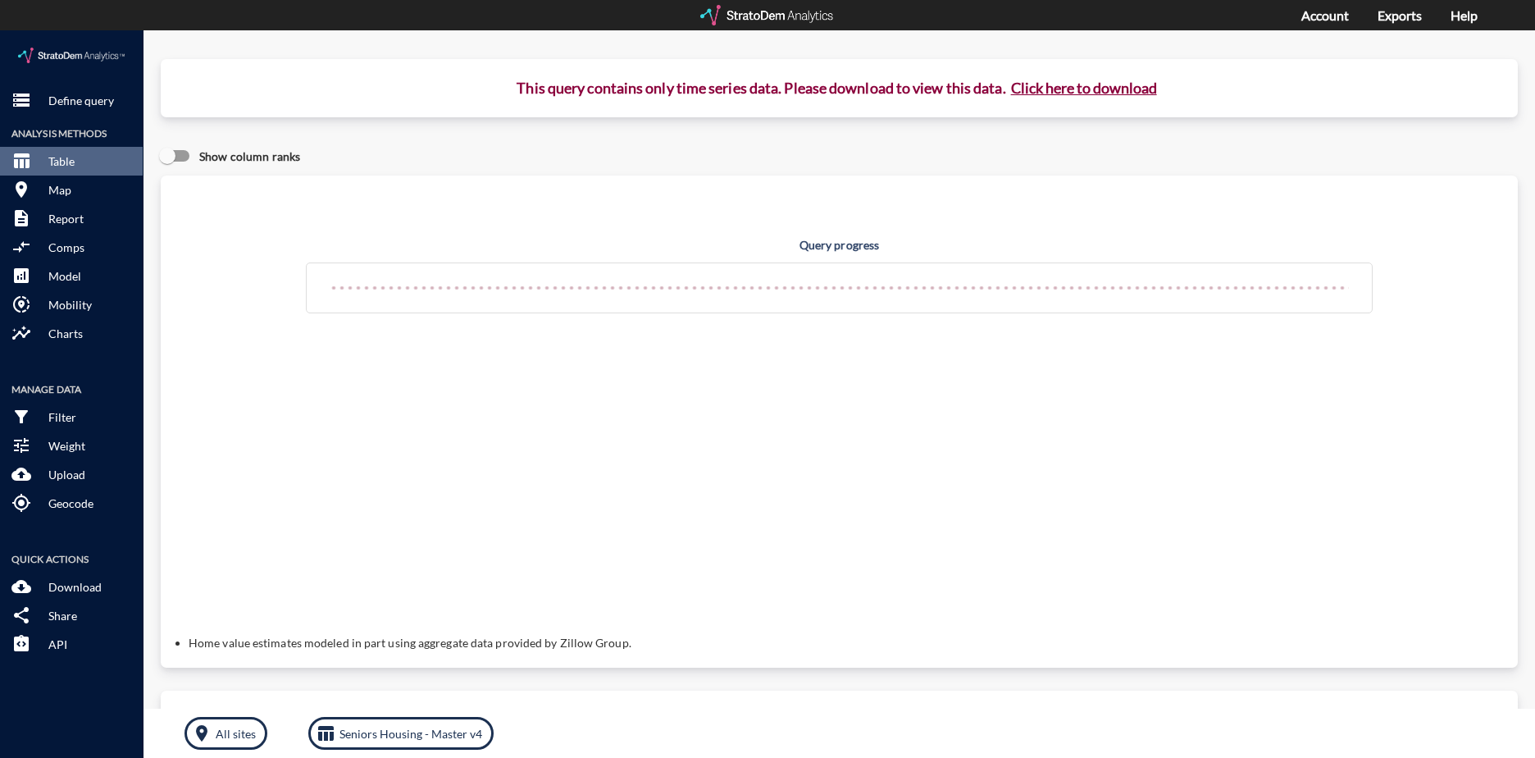
click button "Click here to download"
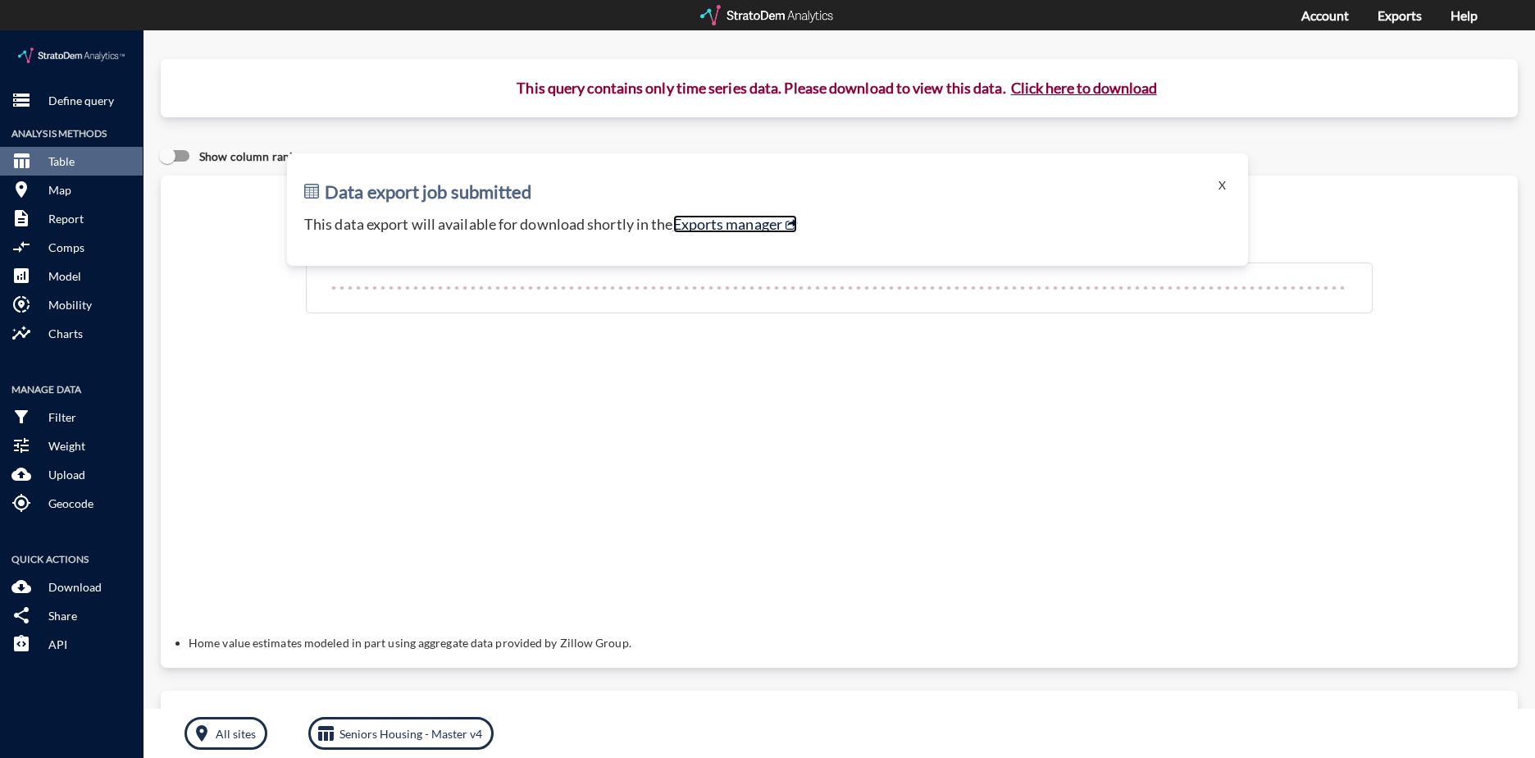
click link "Exports manager"
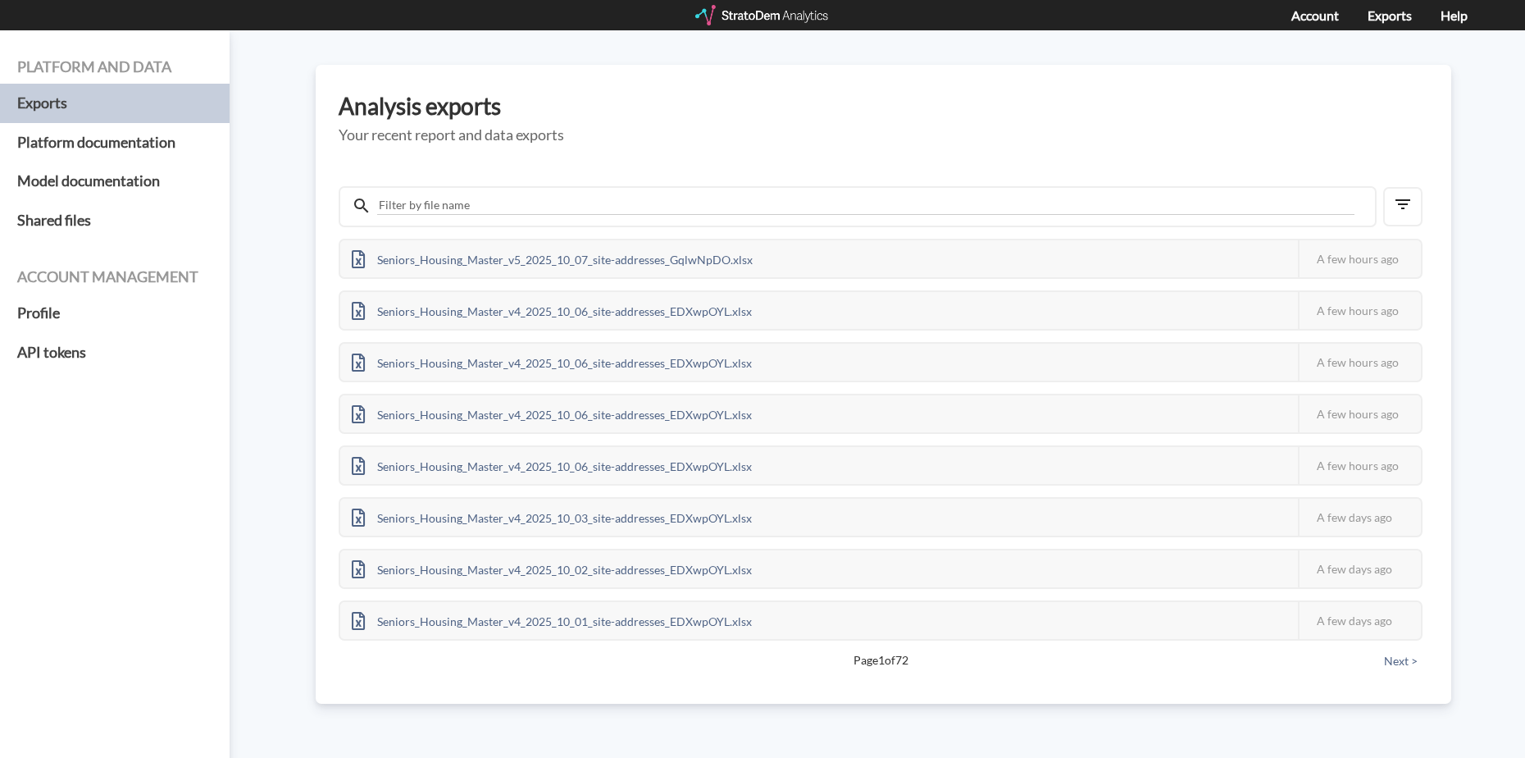
click at [577, 131] on h5 "Your recent report and data exports" at bounding box center [884, 135] width 1090 height 16
click at [1373, 82] on div "Analysis exports Your recent report and data exports Seniors_Housing_Master_v5_…" at bounding box center [884, 384] width 1136 height 639
